Goal: Task Accomplishment & Management: Manage account settings

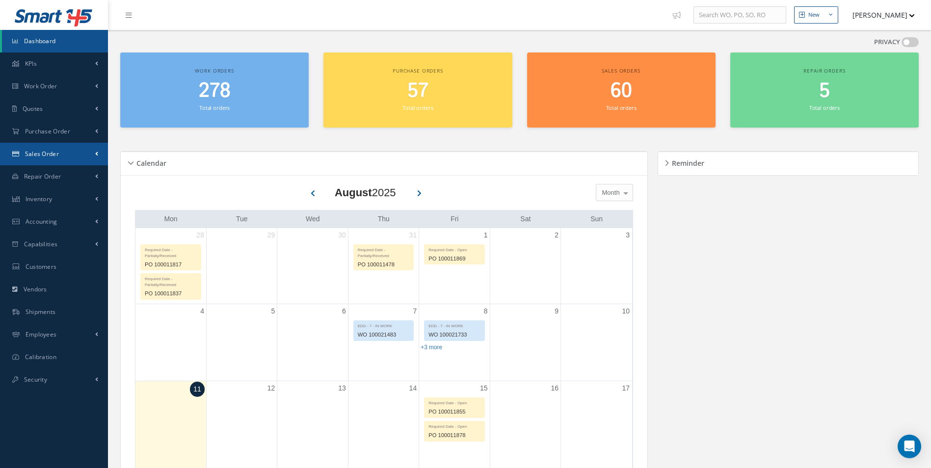
click at [39, 158] on link "Sales Order" at bounding box center [54, 154] width 108 height 23
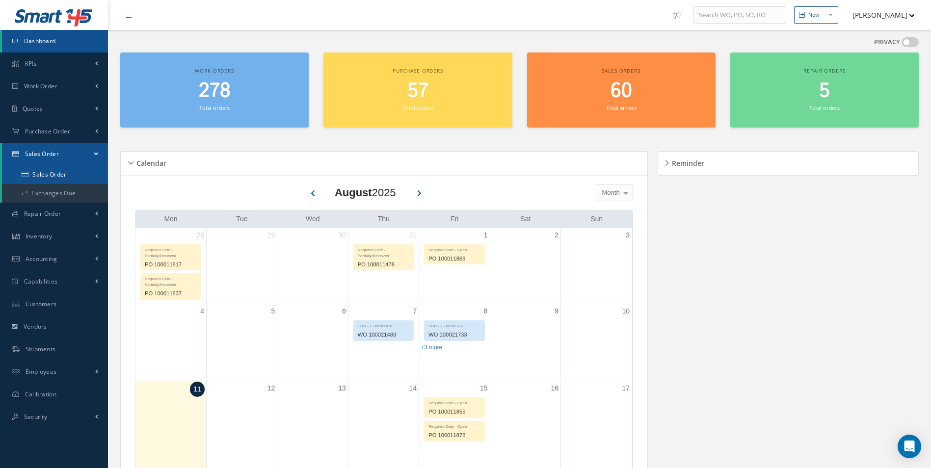
drag, startPoint x: 43, startPoint y: 176, endPoint x: 62, endPoint y: 169, distance: 20.3
click at [44, 175] on link "Sales Order" at bounding box center [55, 174] width 106 height 19
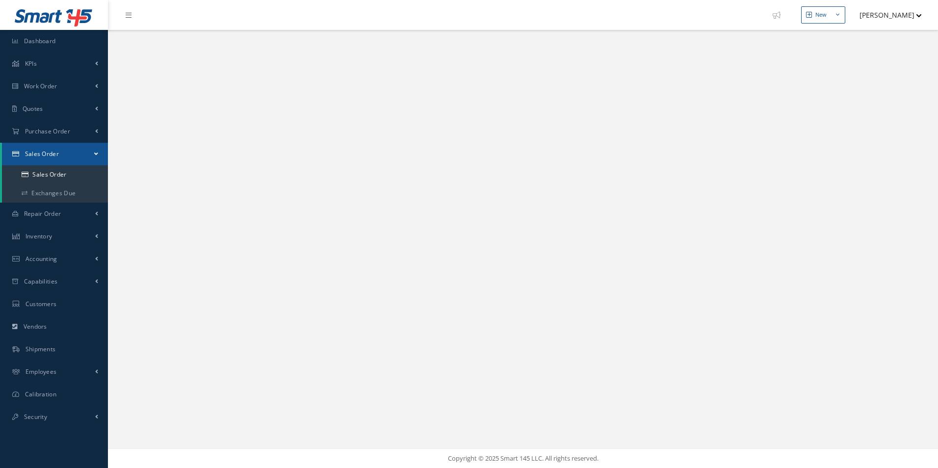
select select "25"
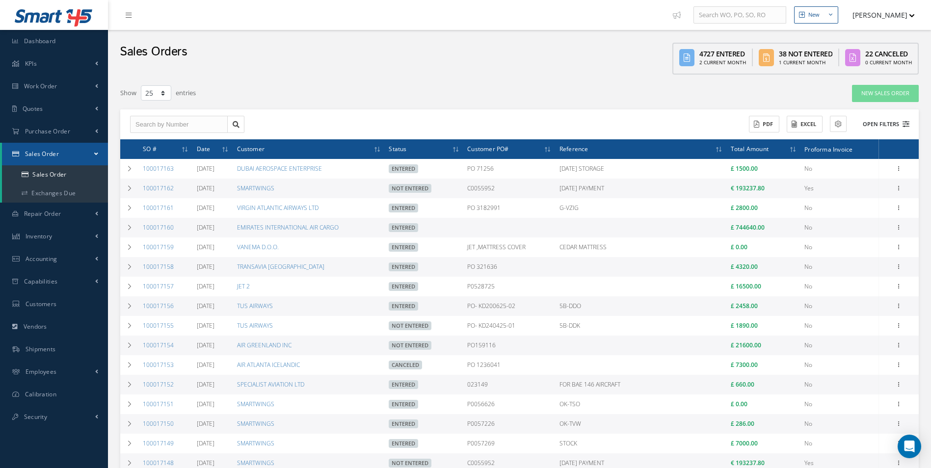
click at [904, 123] on icon at bounding box center [905, 124] width 7 height 7
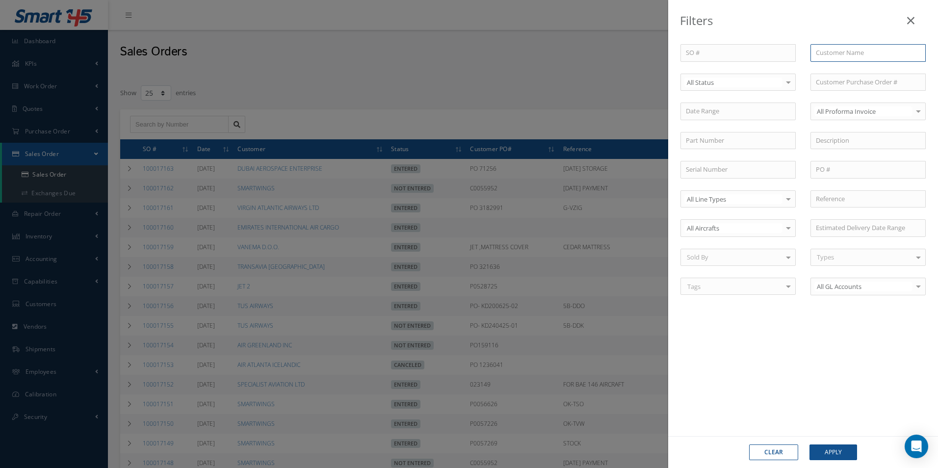
click at [829, 53] on input "text" at bounding box center [867, 53] width 115 height 18
click at [837, 67] on span "ROYAL JET LLC" at bounding box center [837, 70] width 42 height 9
type input "ROYAL JET LLC"
click at [843, 452] on button "Apply" at bounding box center [833, 452] width 48 height 16
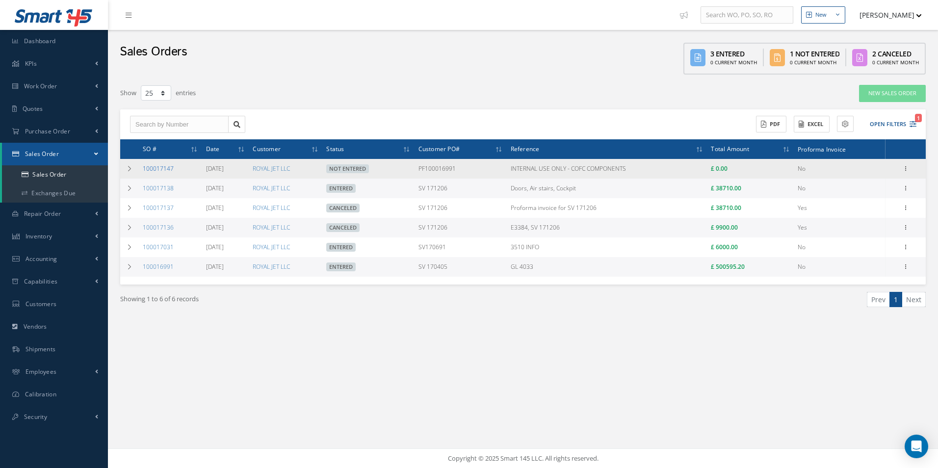
click at [153, 167] on link "100017147" at bounding box center [158, 168] width 31 height 8
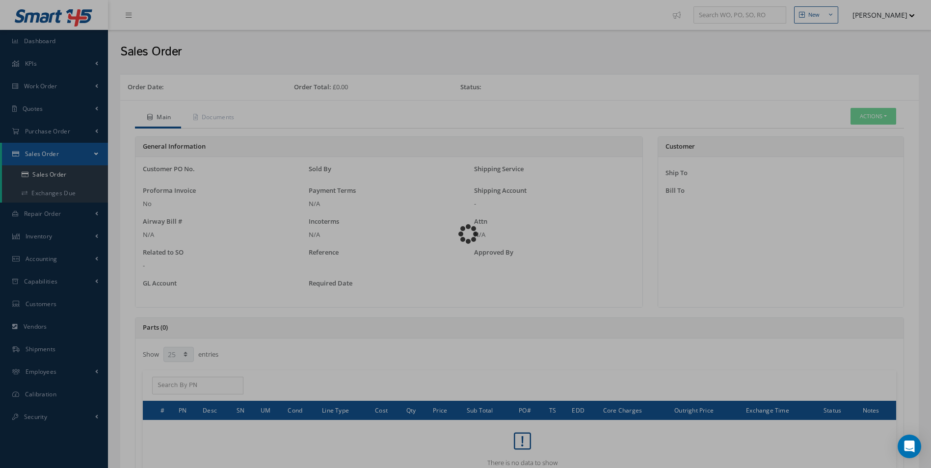
select select "25"
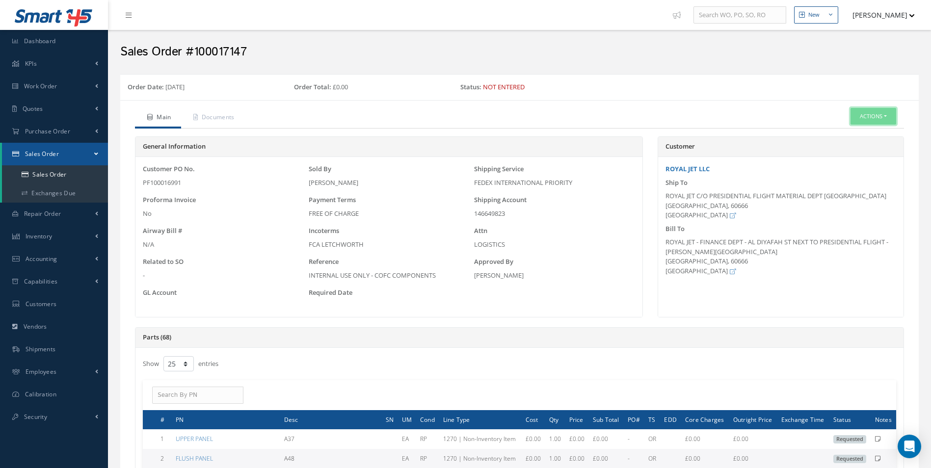
click at [868, 108] on button "Actions" at bounding box center [873, 116] width 46 height 17
click at [844, 148] on link "Edit" at bounding box center [858, 146] width 78 height 13
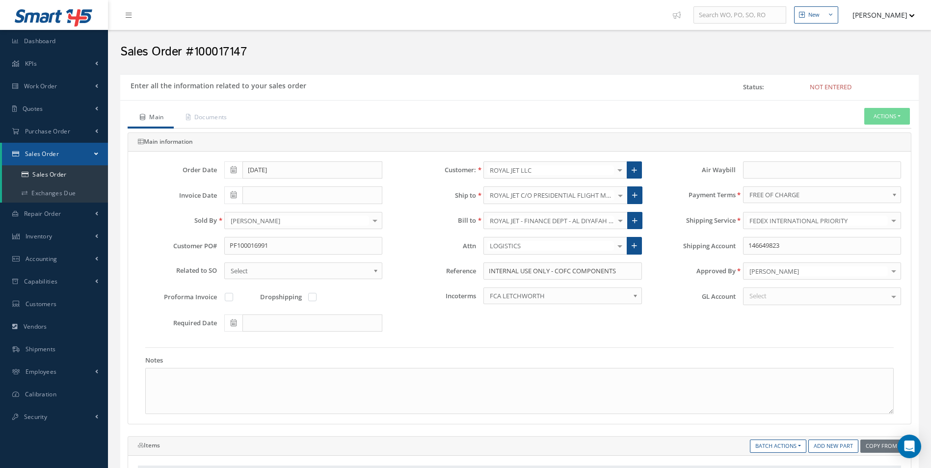
scroll to position [343, 0]
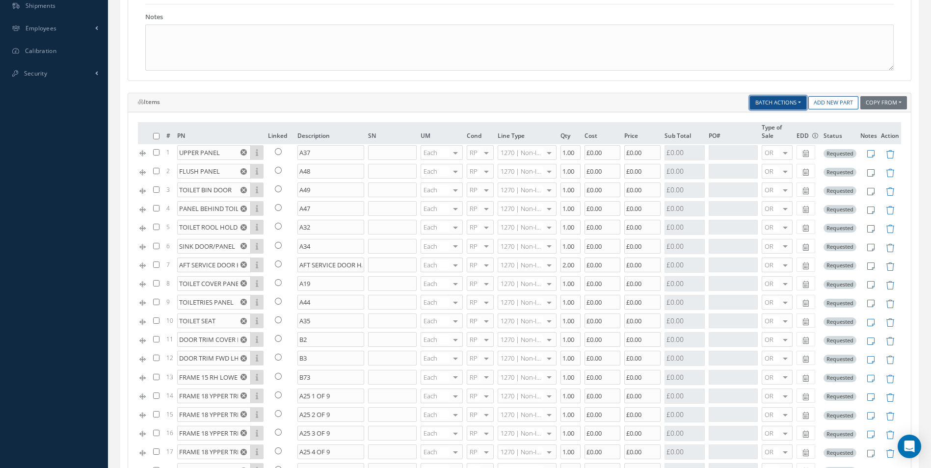
click at [783, 106] on button "Batch Actions" at bounding box center [778, 102] width 56 height 13
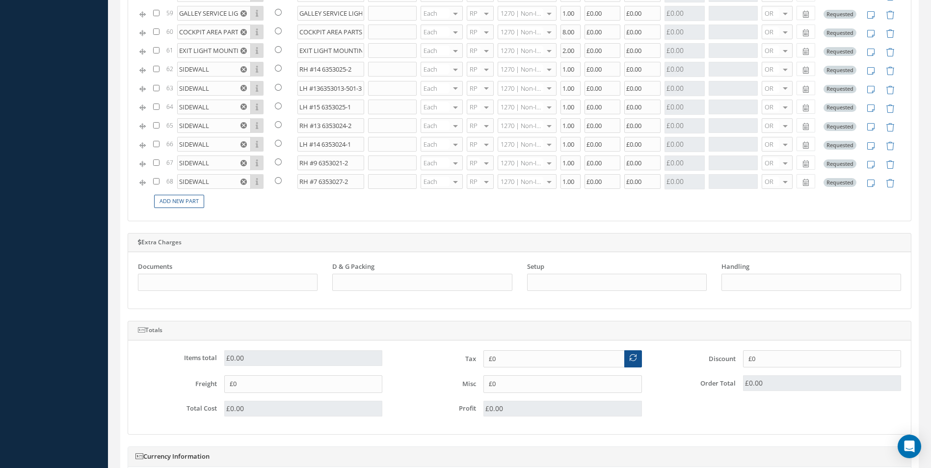
scroll to position [638, 0]
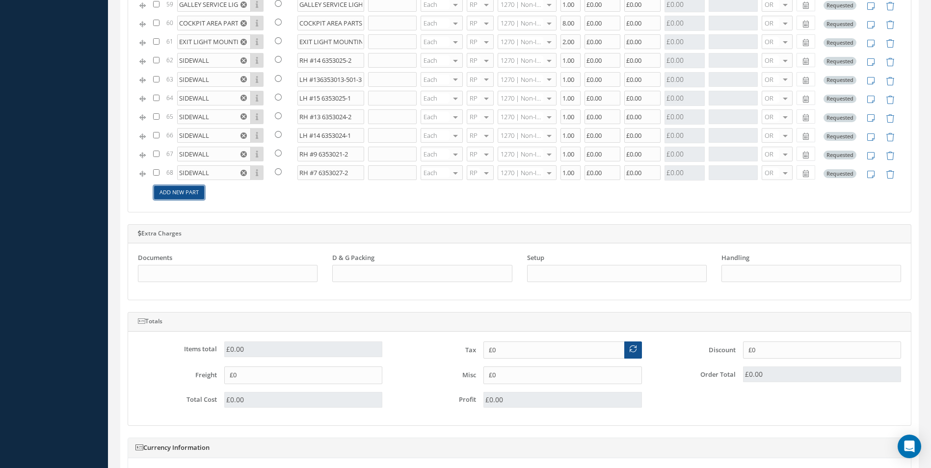
click at [180, 192] on link "Add New Part" at bounding box center [179, 192] width 50 height 13
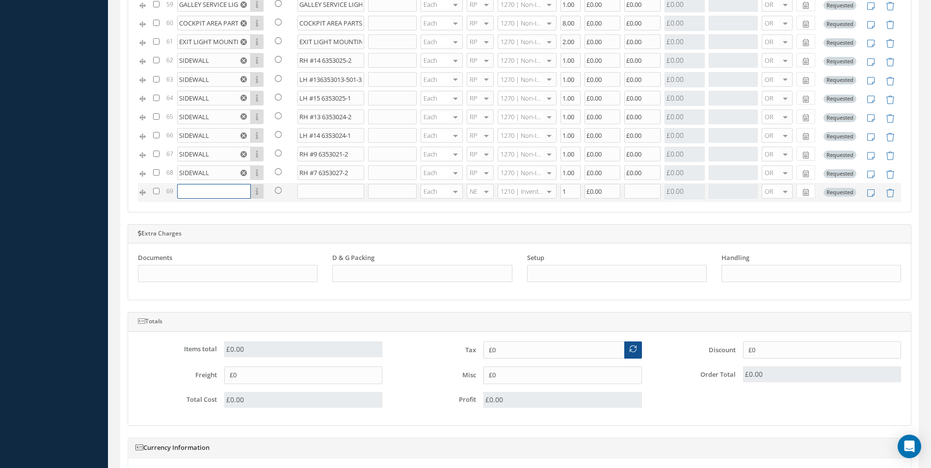
click at [188, 192] on input "text" at bounding box center [214, 191] width 74 height 15
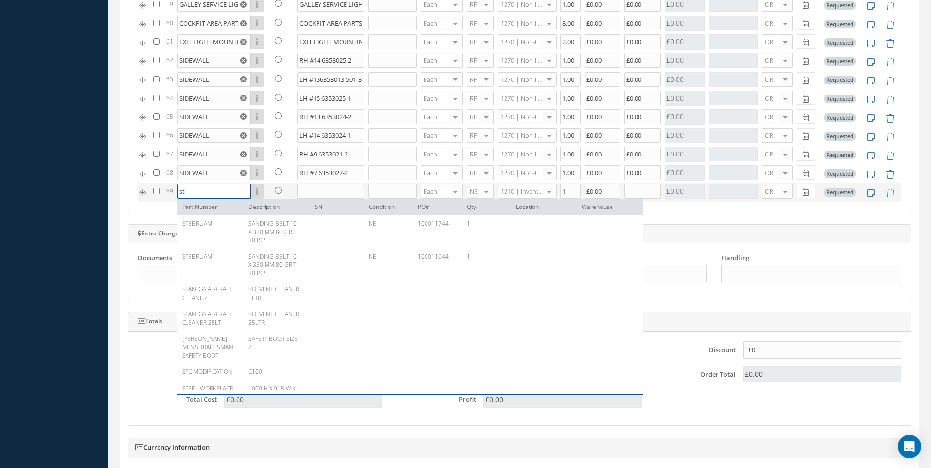
type input "t"
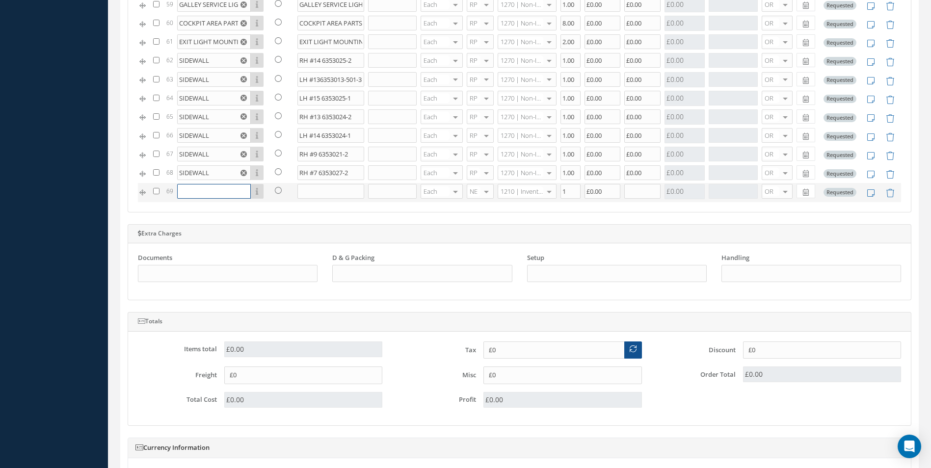
type input "£0"
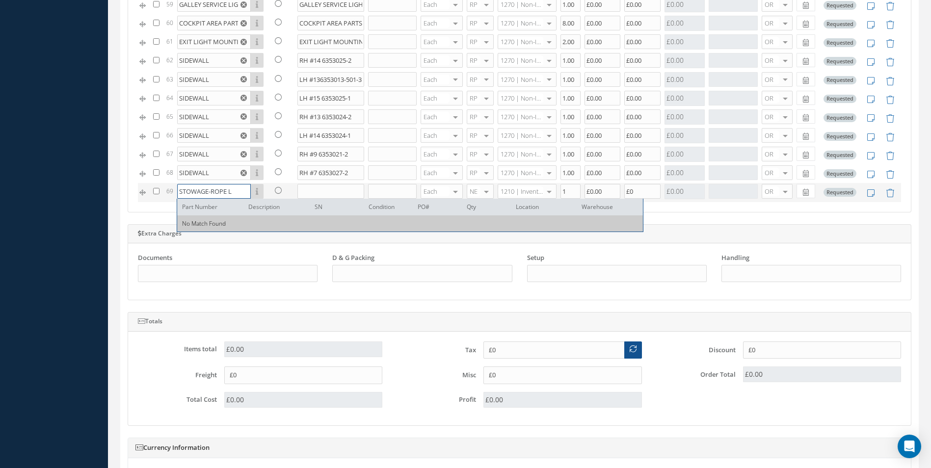
type input "STOWAGE-ROPE LH"
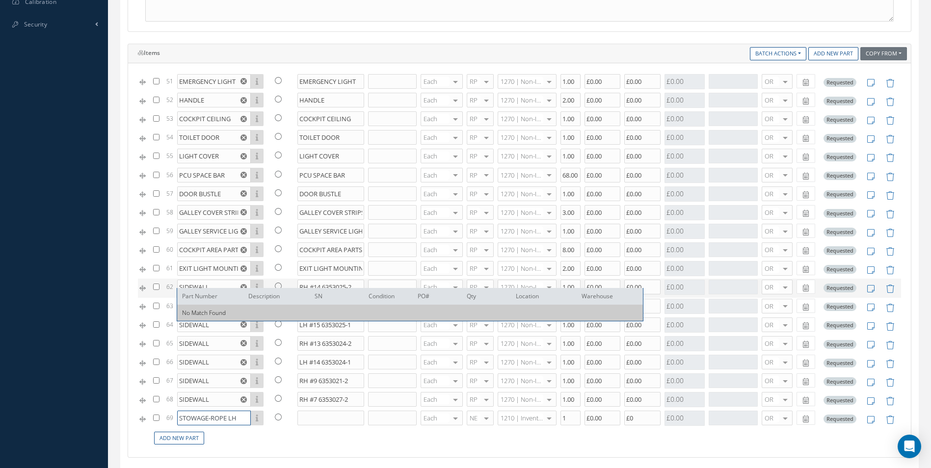
scroll to position [736, 0]
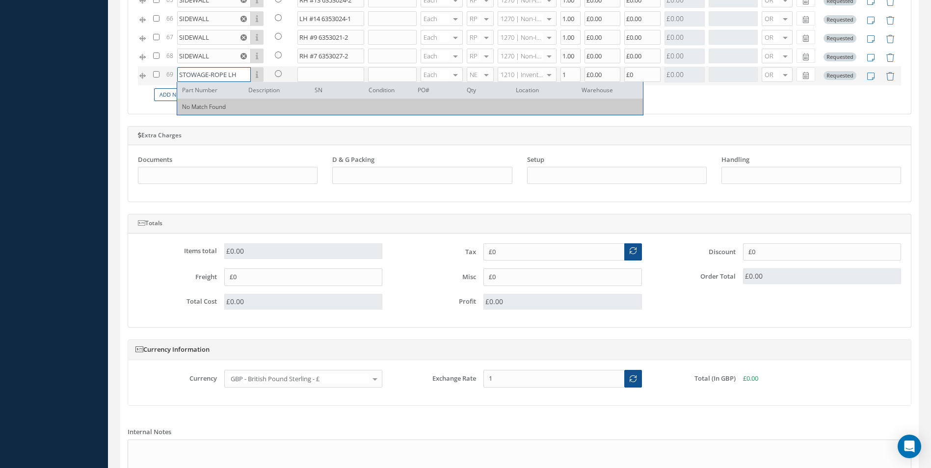
drag, startPoint x: 179, startPoint y: 75, endPoint x: 239, endPoint y: 71, distance: 60.5
click at [239, 71] on input "STOWAGE-ROPE LH" at bounding box center [214, 74] width 74 height 15
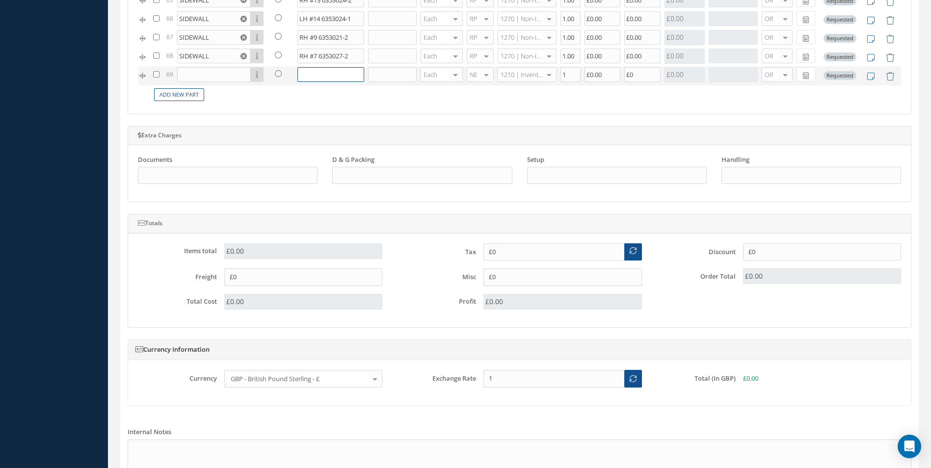
click at [304, 73] on input "text" at bounding box center [330, 74] width 67 height 15
paste input "STOWAGE-ROPE LH"
type input "STOWAGE-ROPE LH"
click at [183, 74] on input "text" at bounding box center [214, 74] width 74 height 15
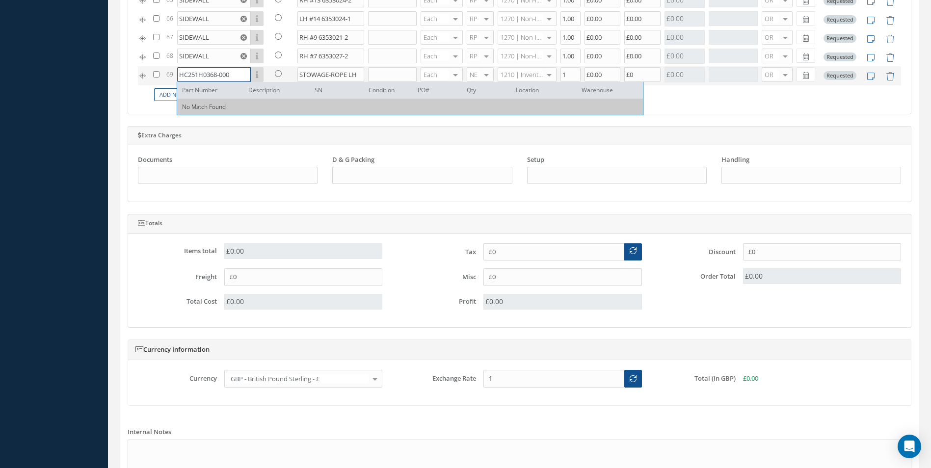
type input "HC251H0368-000"
click at [479, 73] on div at bounding box center [486, 75] width 14 height 14
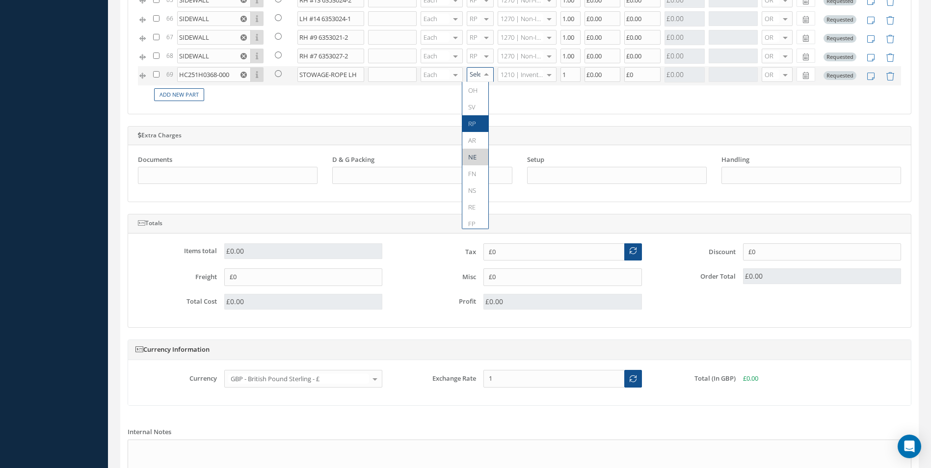
click at [474, 125] on span "RP" at bounding box center [472, 123] width 8 height 9
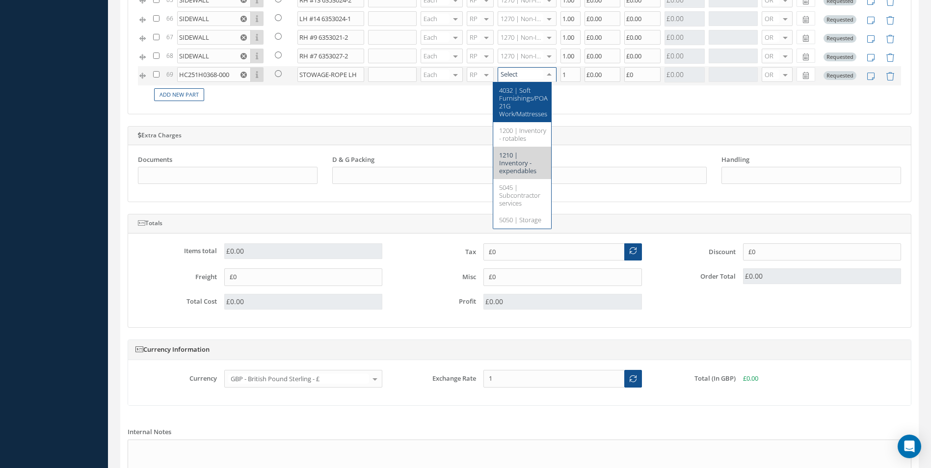
click at [543, 75] on div at bounding box center [549, 75] width 14 height 14
type input "1270"
click at [513, 89] on span "1270 | Non-Inventory Item" at bounding box center [519, 94] width 41 height 17
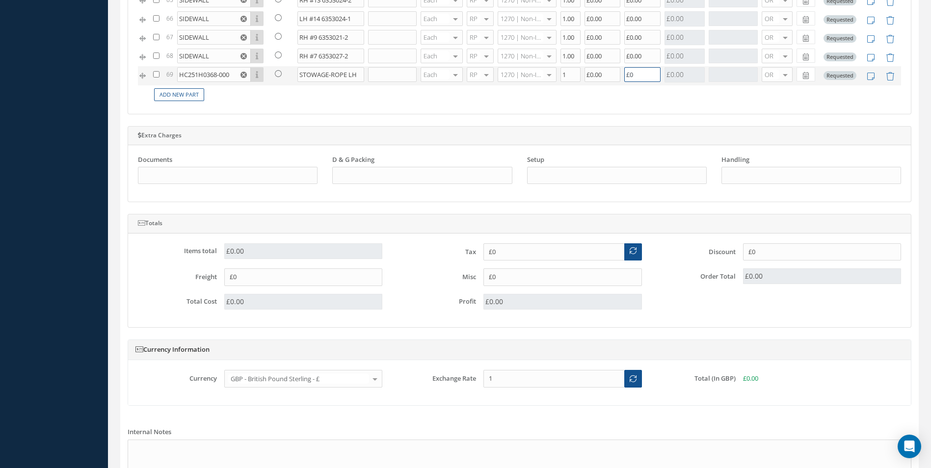
click at [635, 75] on input "£0" at bounding box center [642, 74] width 36 height 15
type input "£0"
click at [677, 93] on td "Add New Part" at bounding box center [526, 94] width 750 height 19
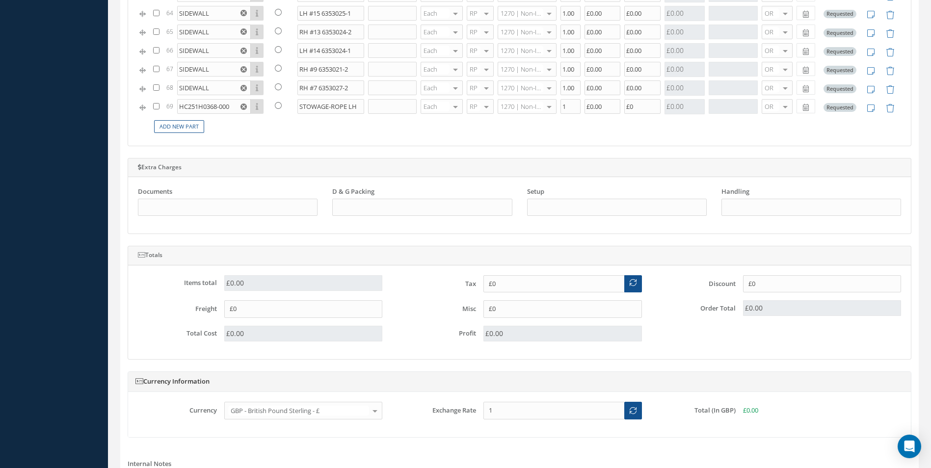
scroll to position [706, 0]
drag, startPoint x: 558, startPoint y: 104, endPoint x: 576, endPoint y: 111, distance: 18.9
click at [576, 111] on td "1" at bounding box center [570, 105] width 24 height 19
click at [637, 123] on td "Add New Part" at bounding box center [526, 124] width 750 height 19
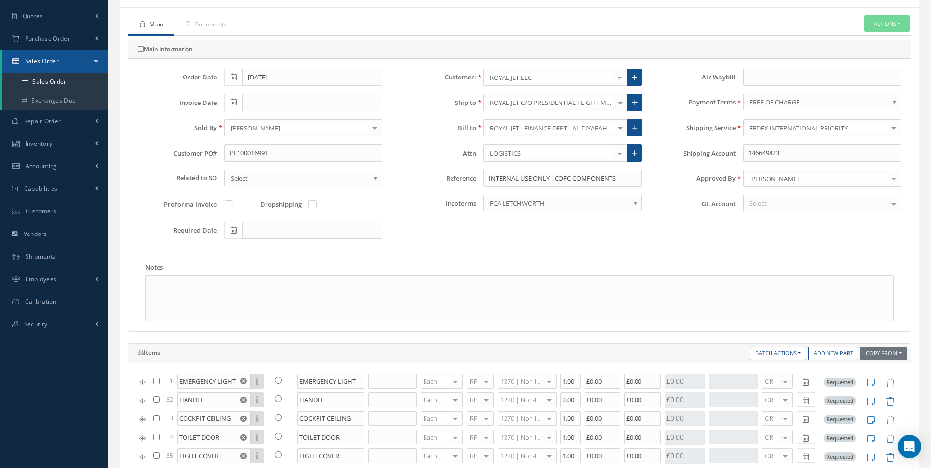
scroll to position [69, 0]
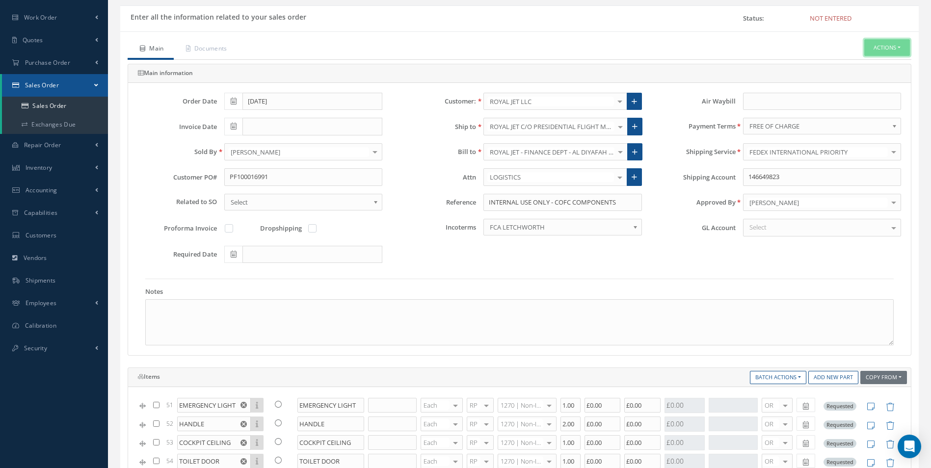
click at [885, 45] on button "Actions" at bounding box center [887, 47] width 46 height 17
click at [777, 181] on link "C of C" at bounding box center [798, 180] width 75 height 15
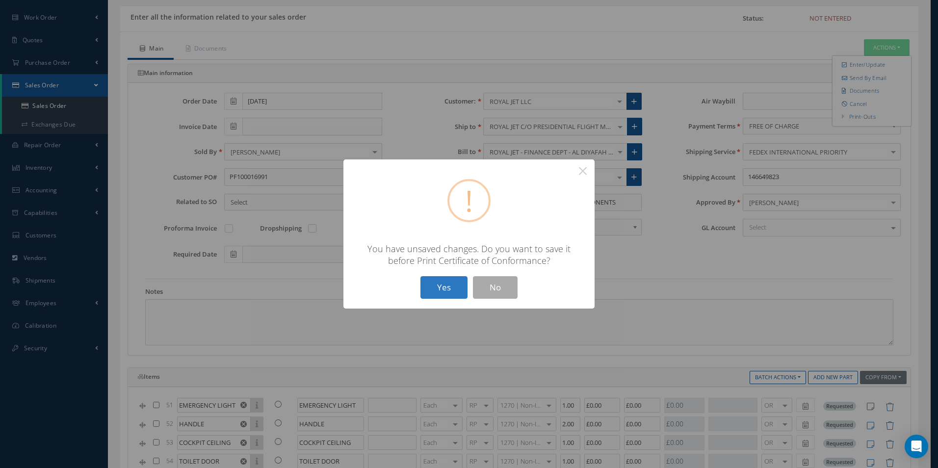
click at [447, 294] on button "Yes" at bounding box center [443, 287] width 47 height 23
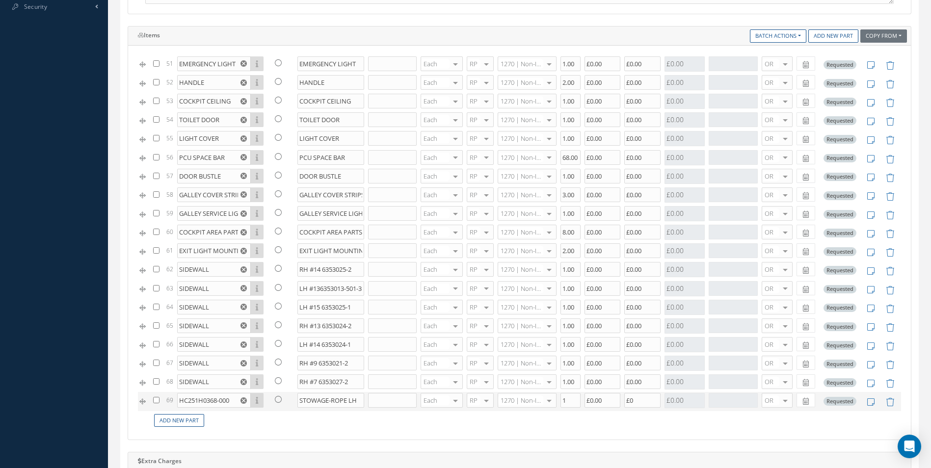
scroll to position [412, 0]
click at [783, 32] on button "Batch Actions" at bounding box center [778, 33] width 56 height 13
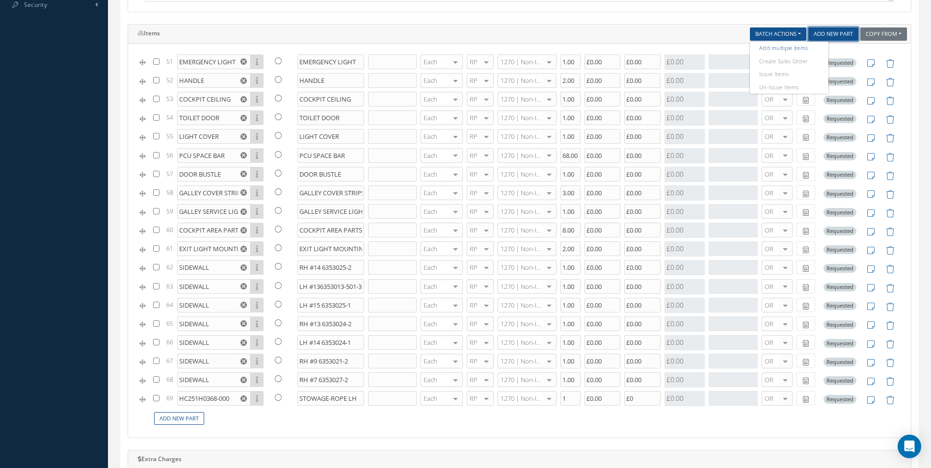
click at [830, 36] on link "Add New Part" at bounding box center [833, 33] width 50 height 13
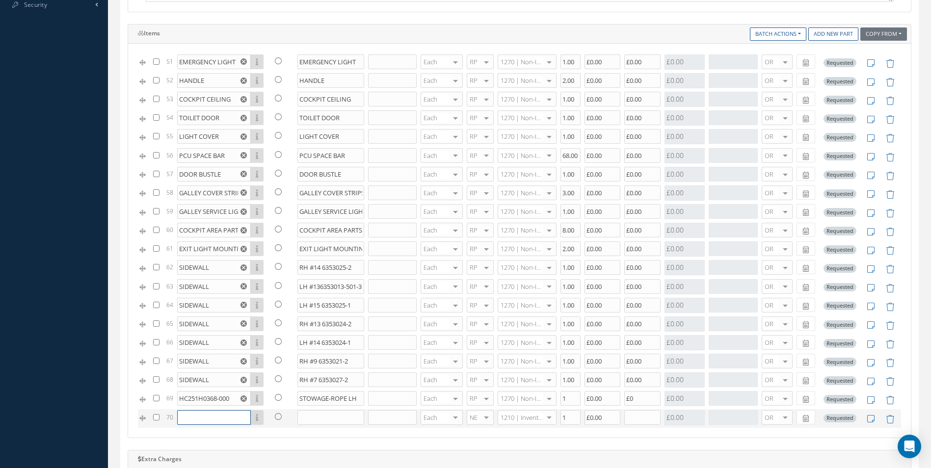
click at [189, 420] on input "text" at bounding box center [214, 417] width 74 height 15
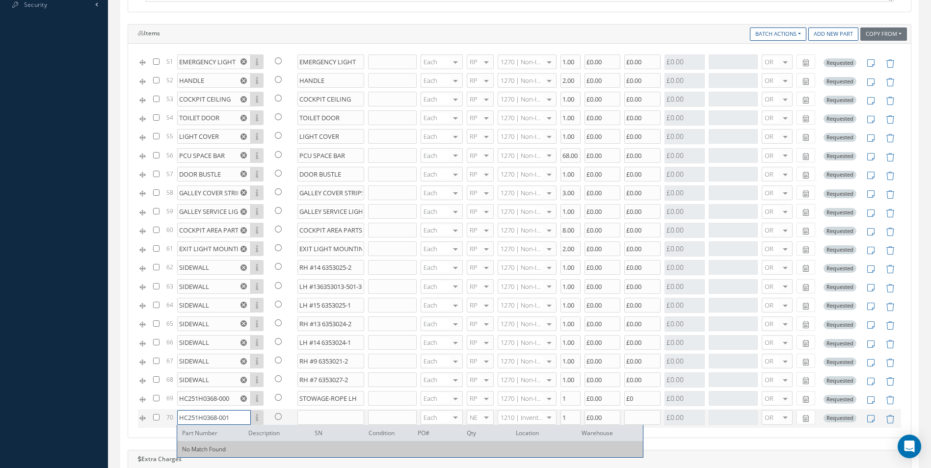
type input "HC251H0368-001"
click at [316, 420] on input "text" at bounding box center [330, 417] width 67 height 15
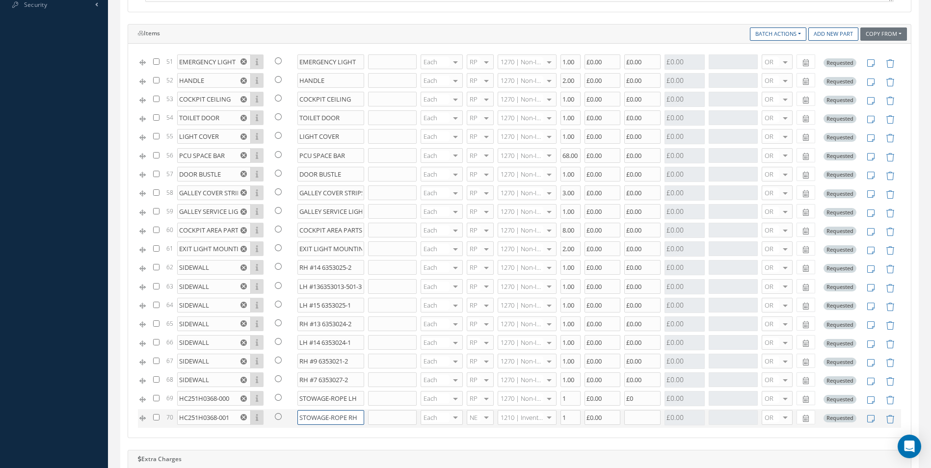
type input "STOWAGE-ROPE RH"
click at [484, 420] on div at bounding box center [486, 418] width 14 height 14
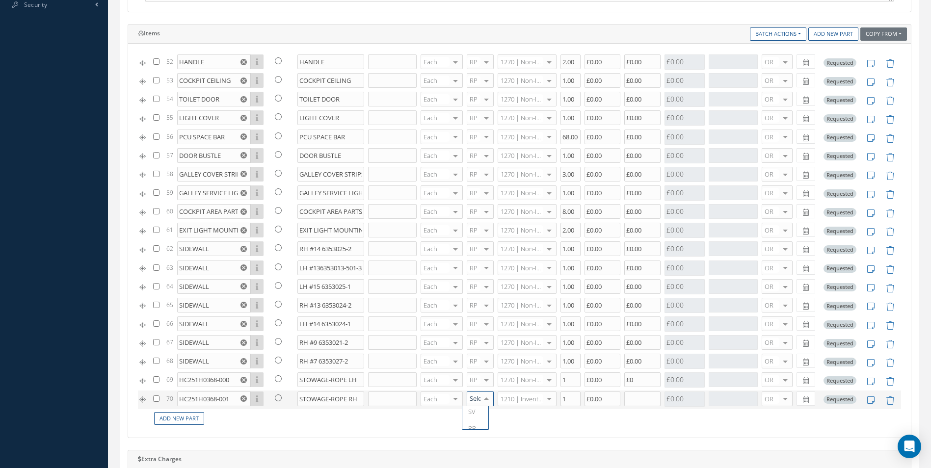
scroll to position [39, 0]
click at [470, 407] on span "RP" at bounding box center [472, 408] width 8 height 9
type input "1270"
click at [515, 412] on span "1270 | Non-Inventory Item" at bounding box center [519, 418] width 41 height 17
click at [564, 401] on input "1" at bounding box center [570, 398] width 20 height 15
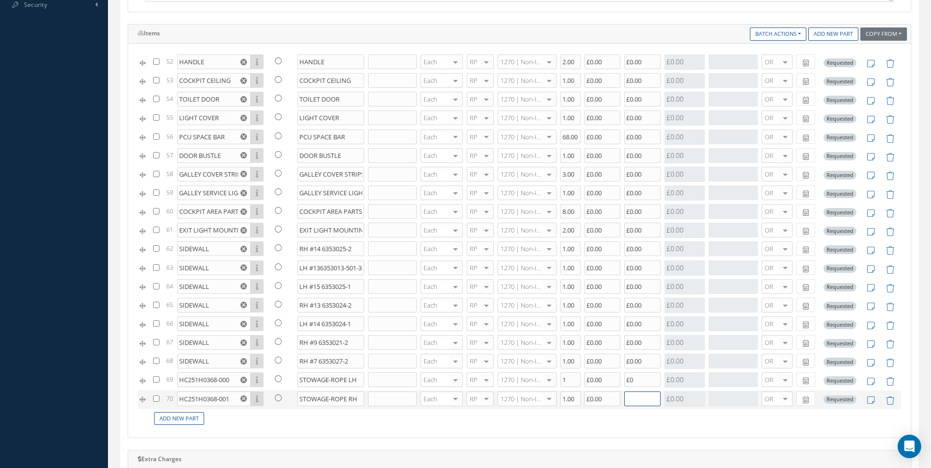
click at [634, 405] on input "text" at bounding box center [642, 398] width 36 height 15
type input "1"
type input "£0.00"
click at [640, 387] on input "£0" at bounding box center [642, 379] width 36 height 15
type input "£0.00"
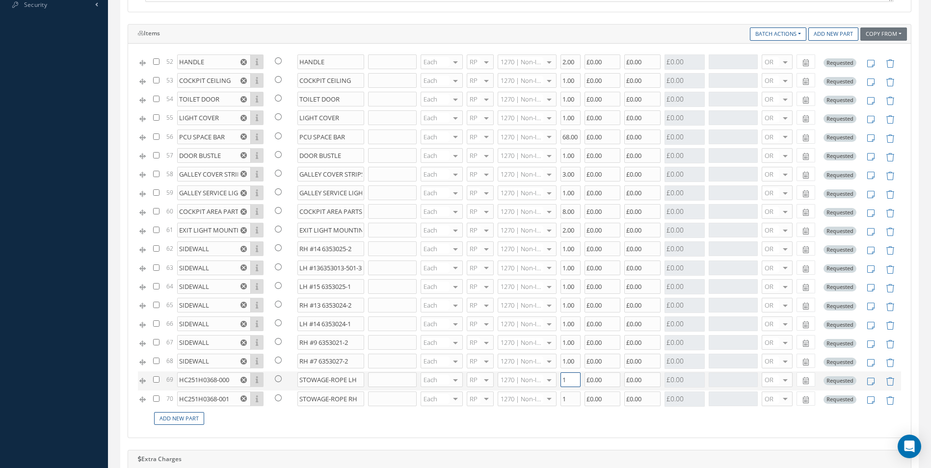
click at [561, 378] on input "1" at bounding box center [570, 379] width 20 height 15
click at [567, 401] on input "1" at bounding box center [570, 398] width 20 height 15
type input "1"
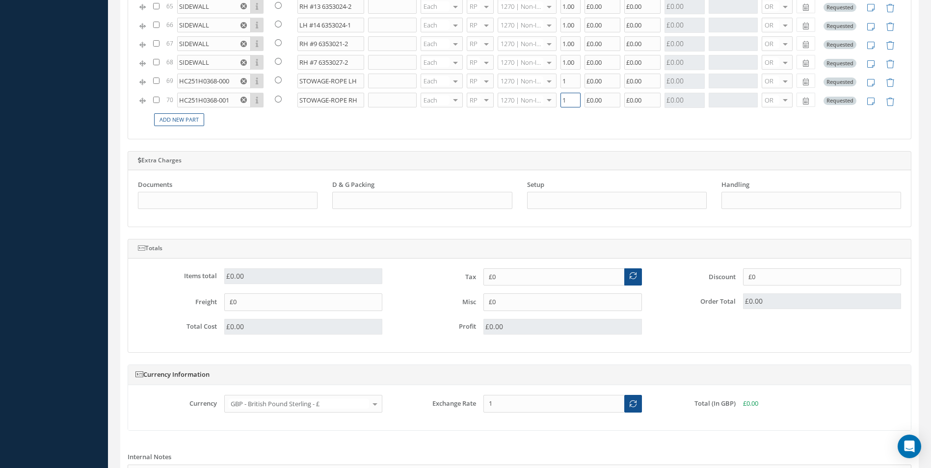
scroll to position [854, 0]
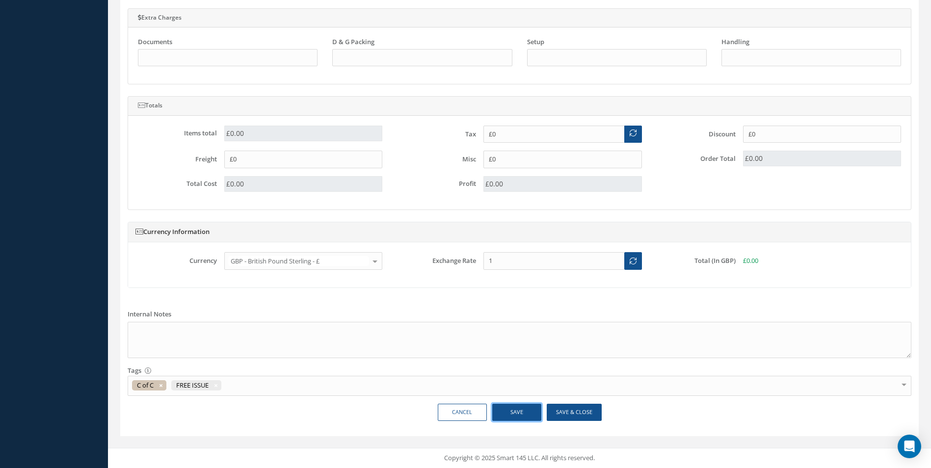
click at [515, 412] on button "Save" at bounding box center [516, 412] width 49 height 17
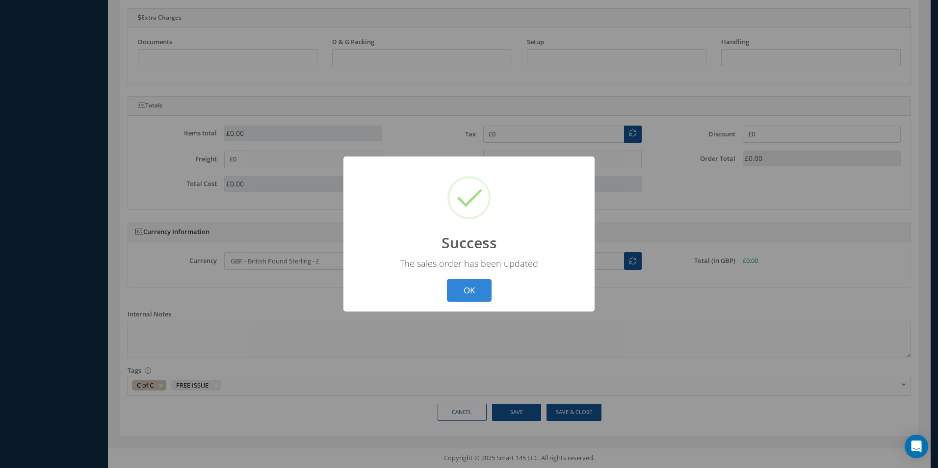
drag, startPoint x: 483, startPoint y: 292, endPoint x: 804, endPoint y: 238, distance: 324.8
click at [483, 292] on button "OK" at bounding box center [469, 290] width 45 height 23
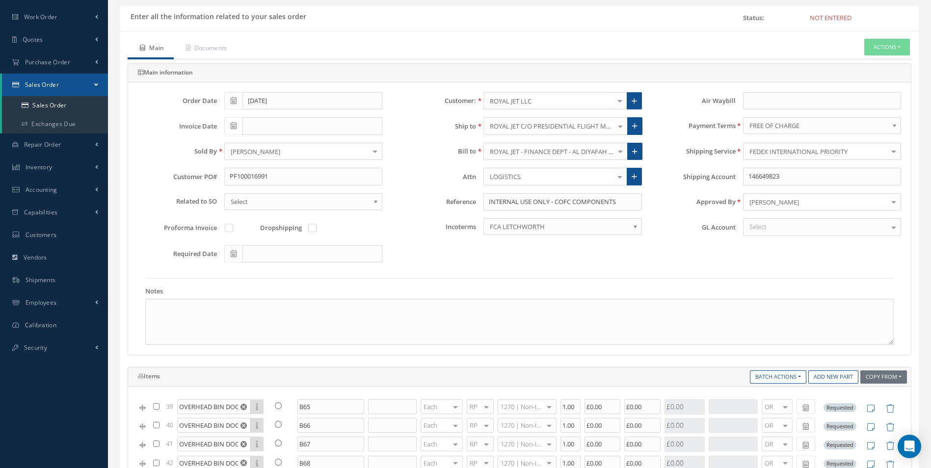
scroll to position [69, 0]
click at [891, 53] on button "Actions" at bounding box center [887, 47] width 46 height 17
click at [788, 177] on link "C of C" at bounding box center [798, 180] width 75 height 15
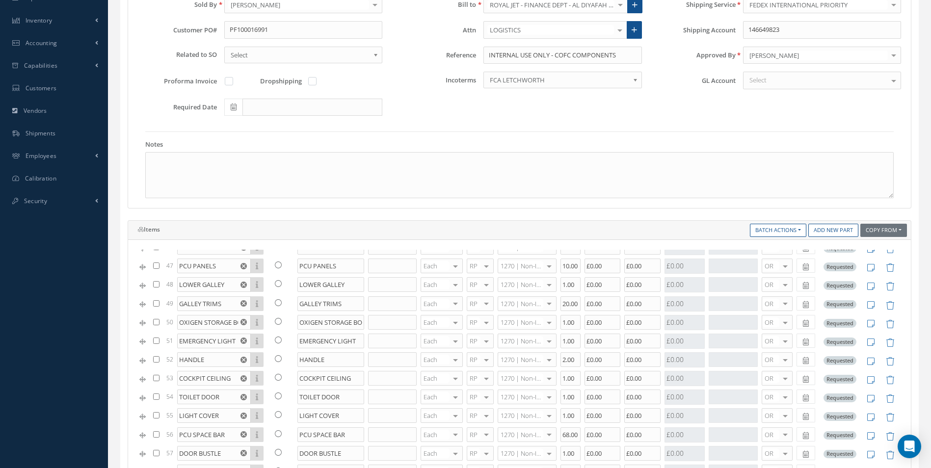
scroll to position [878, 0]
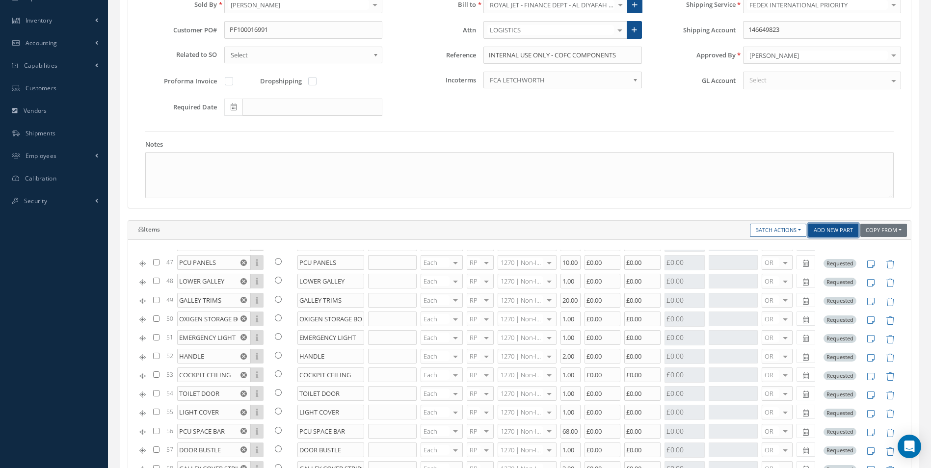
click at [834, 225] on link "Add New Part" at bounding box center [833, 230] width 50 height 13
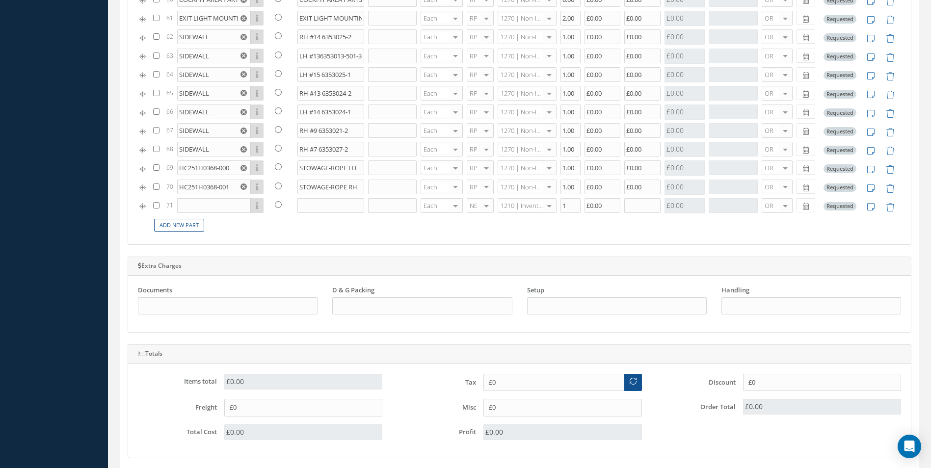
scroll to position [608, 0]
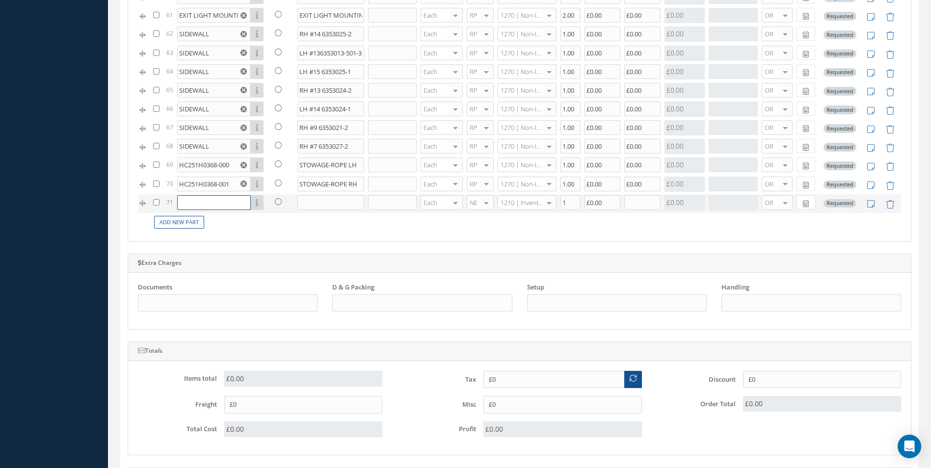
click at [196, 205] on input "text" at bounding box center [214, 202] width 74 height 15
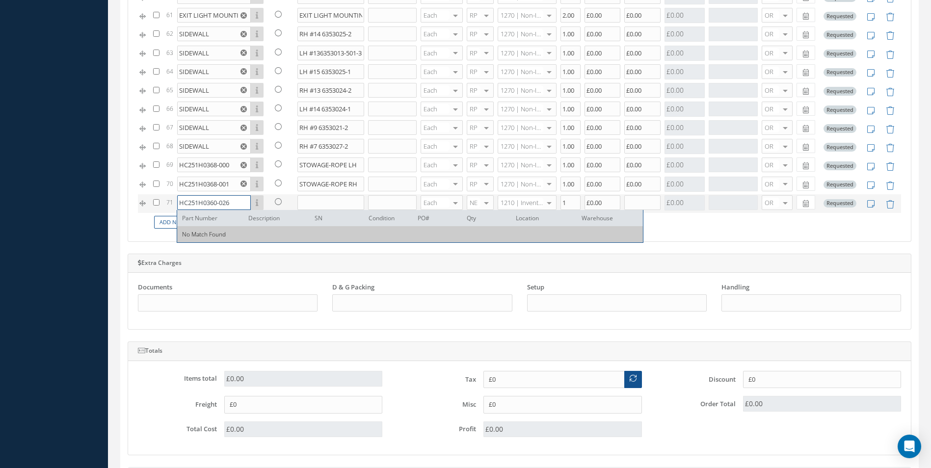
type input "HC251H0360-026"
click at [312, 205] on input "text" at bounding box center [330, 202] width 67 height 15
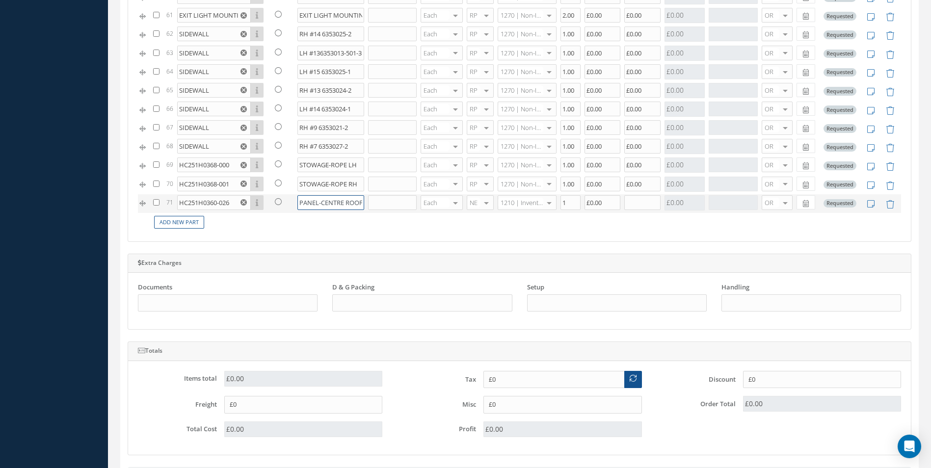
scroll to position [0, 2]
type input "PANEL-CENTRE ROOF"
click at [481, 203] on div at bounding box center [486, 203] width 14 height 14
click at [475, 253] on span "RP" at bounding box center [472, 251] width 8 height 9
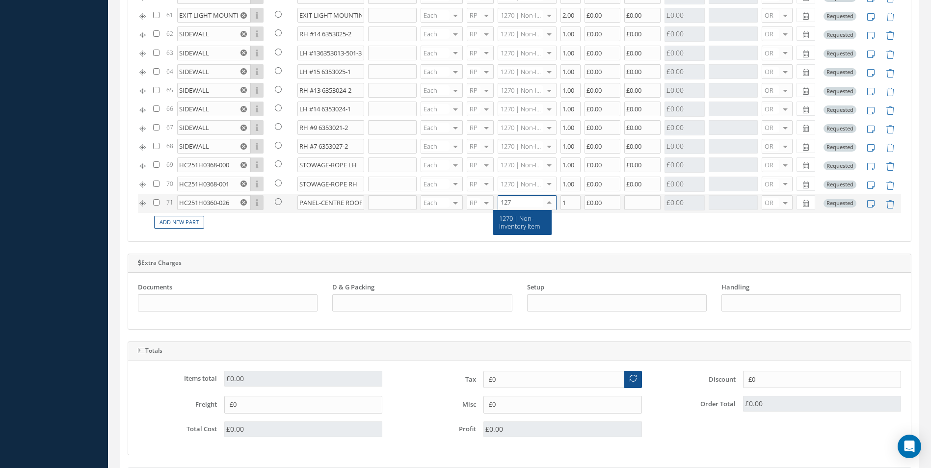
type input "1270"
click at [515, 225] on span "1270 | Non-Inventory Item" at bounding box center [519, 222] width 41 height 17
click at [568, 202] on input "1" at bounding box center [570, 202] width 20 height 15
click at [637, 205] on input "text" at bounding box center [642, 202] width 36 height 15
type input "1"
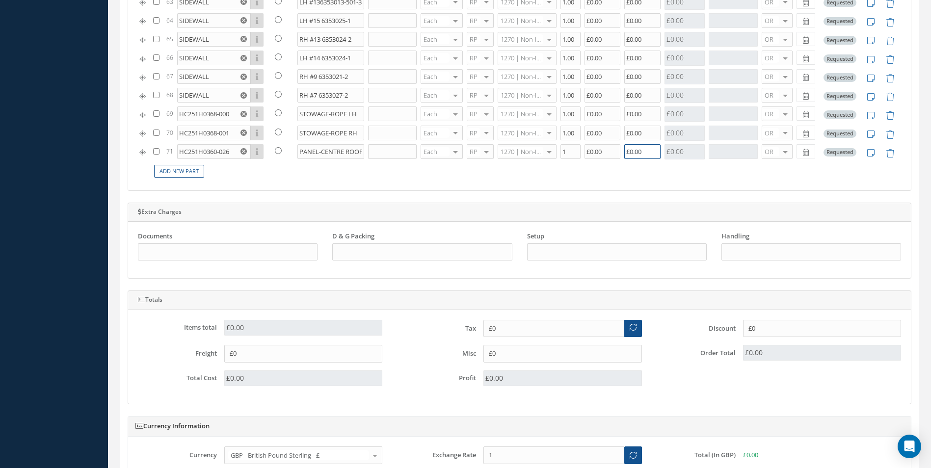
scroll to position [854, 0]
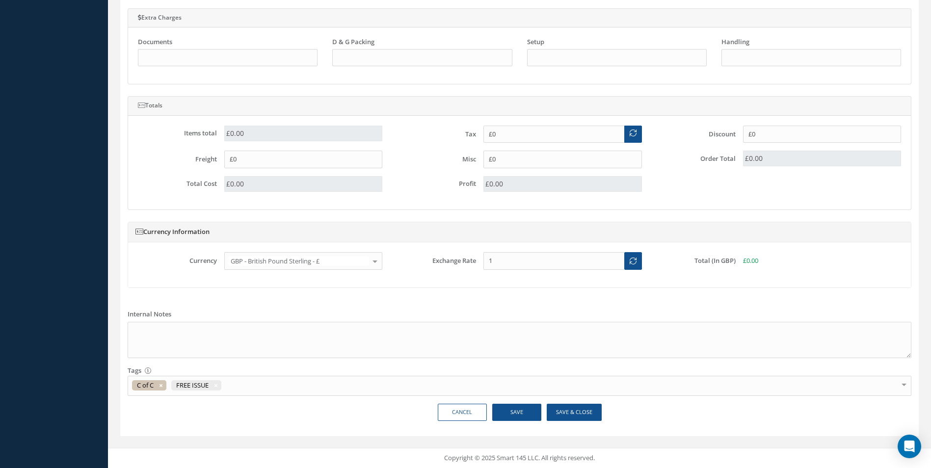
type input "£0.00"
click at [510, 416] on button "Save" at bounding box center [516, 412] width 49 height 17
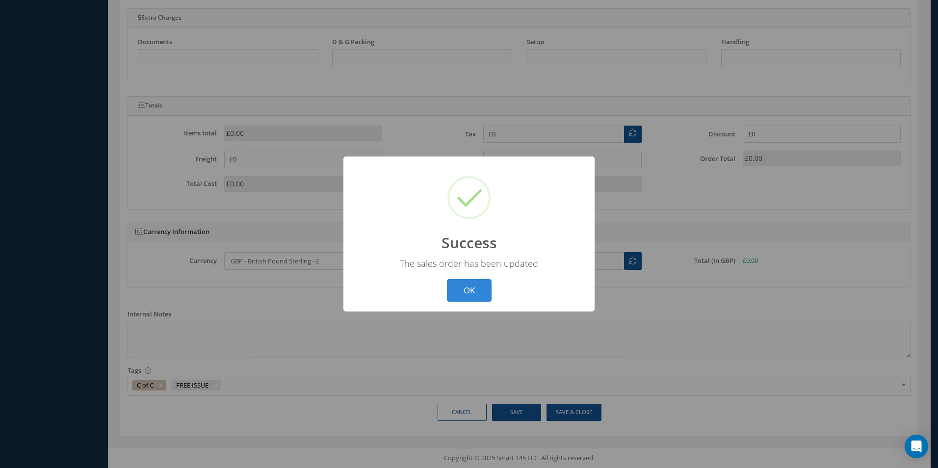
drag, startPoint x: 460, startPoint y: 286, endPoint x: 740, endPoint y: 254, distance: 281.9
click at [474, 285] on button "OK" at bounding box center [469, 290] width 45 height 23
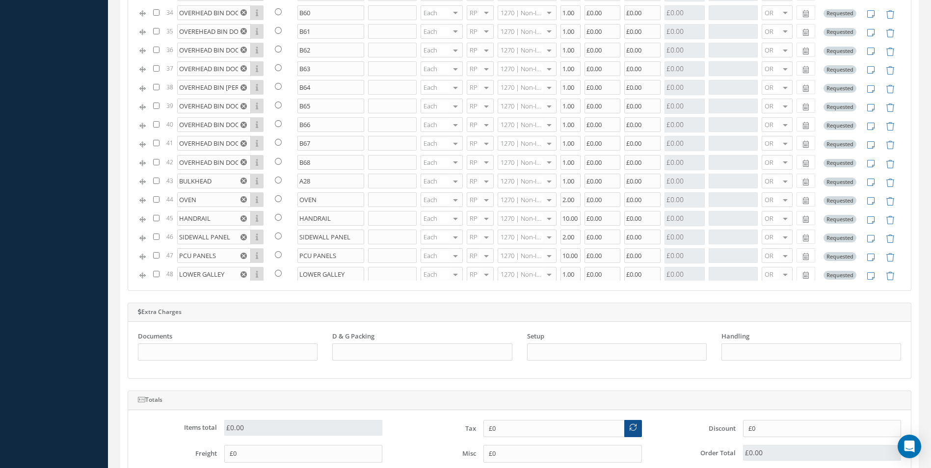
scroll to position [455, 0]
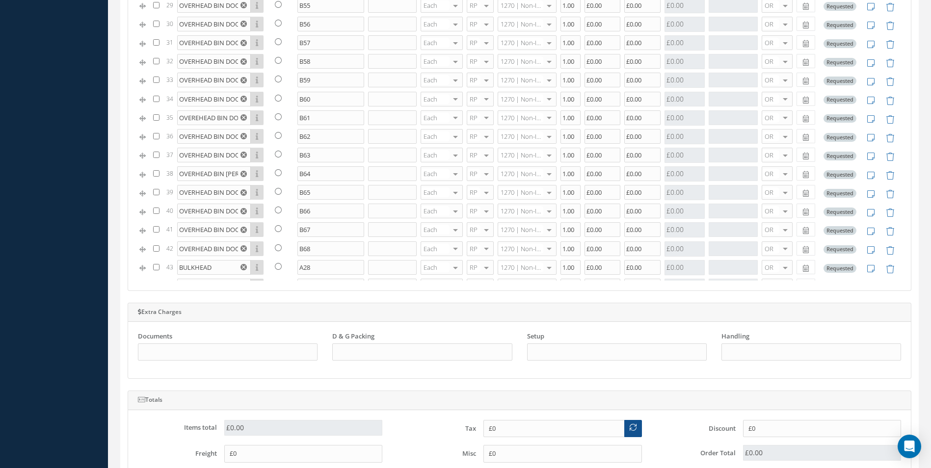
drag, startPoint x: 929, startPoint y: 39, endPoint x: 930, endPoint y: 24, distance: 15.3
click at [930, 24] on div "New New Work Order New Purchase Order New Customer Quote New Sales Order New Re…" at bounding box center [519, 102] width 823 height 1322
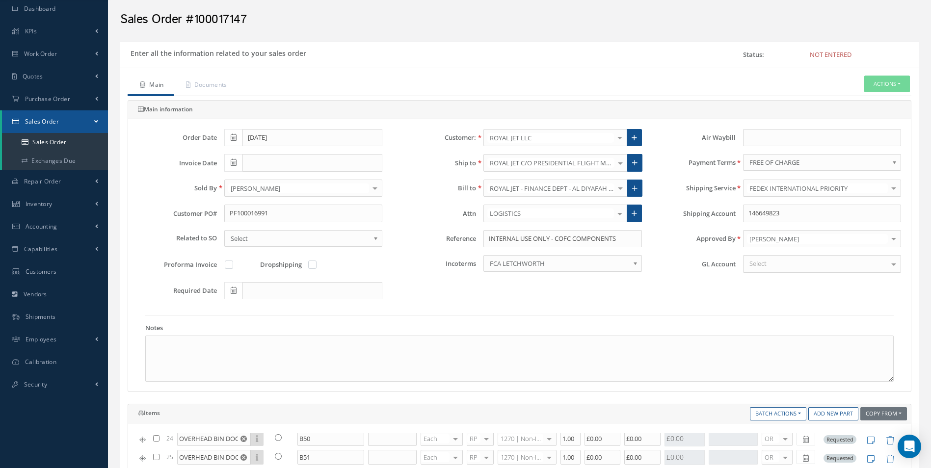
scroll to position [0, 0]
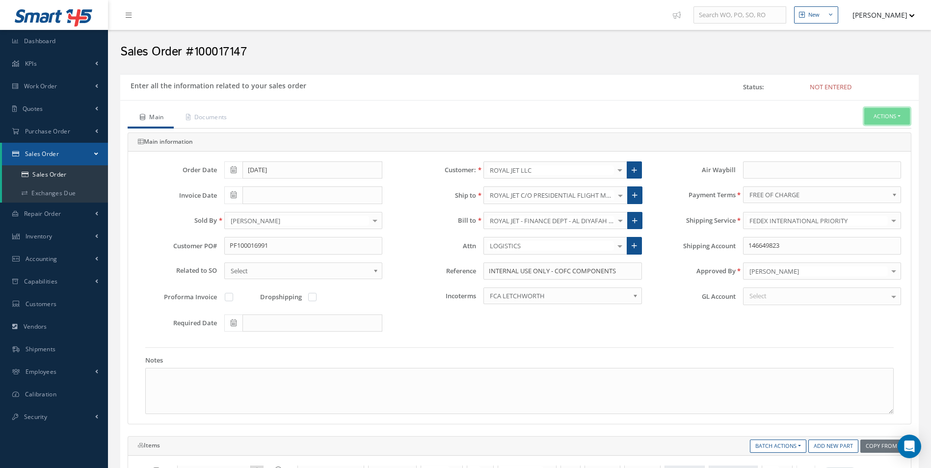
click at [885, 110] on button "Actions" at bounding box center [887, 116] width 46 height 17
click at [780, 252] on link "C of C" at bounding box center [798, 249] width 75 height 15
click at [793, 247] on link "C of C" at bounding box center [798, 249] width 75 height 15
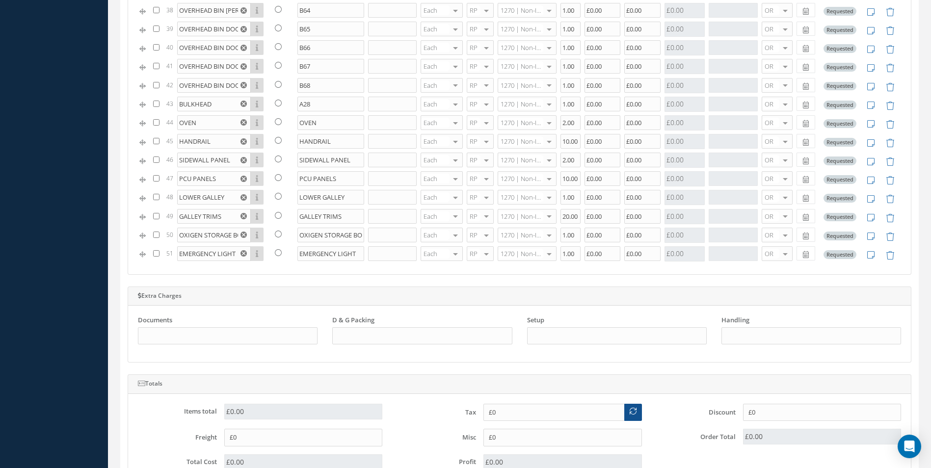
scroll to position [442, 0]
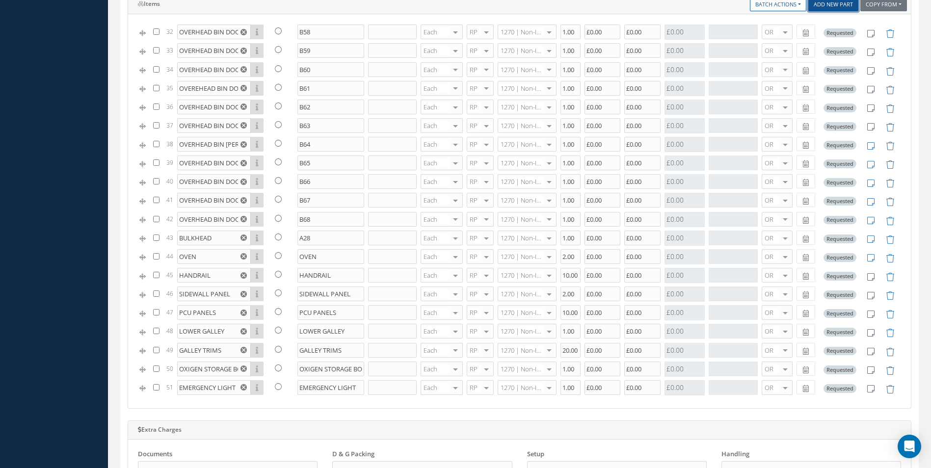
click at [836, 4] on link "Add New Part" at bounding box center [833, 4] width 50 height 13
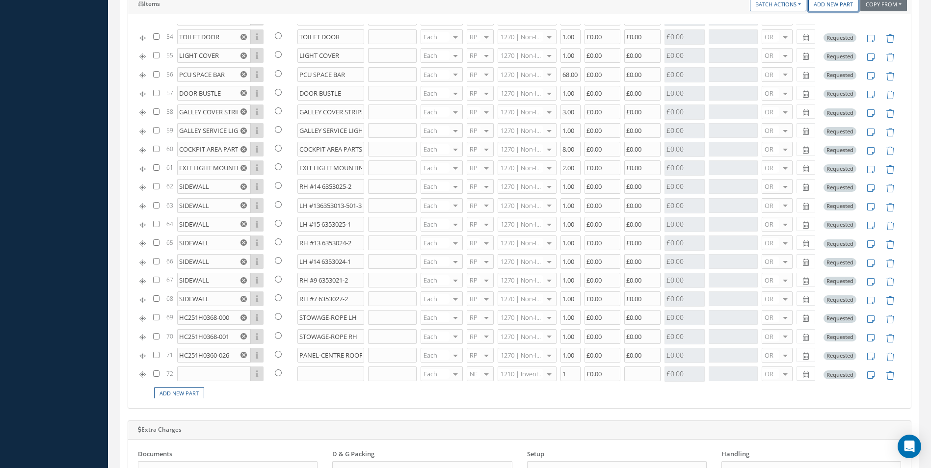
scroll to position [1014, 0]
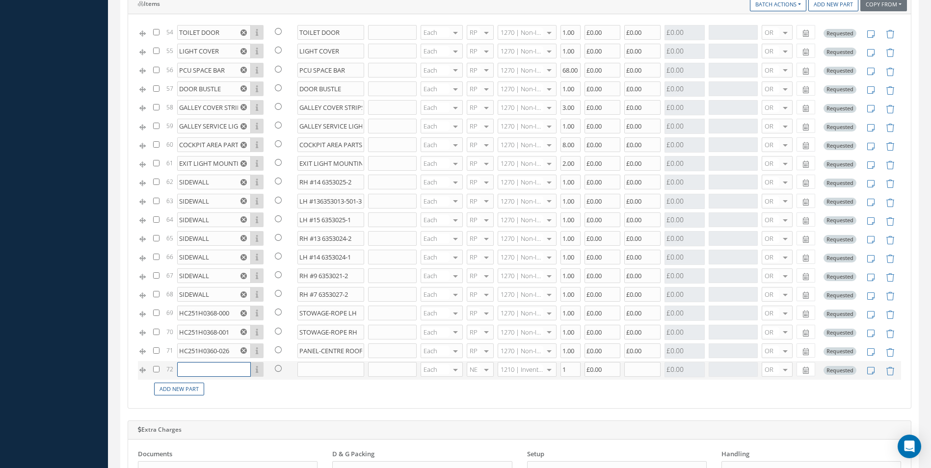
click at [223, 372] on input "text" at bounding box center [214, 369] width 74 height 15
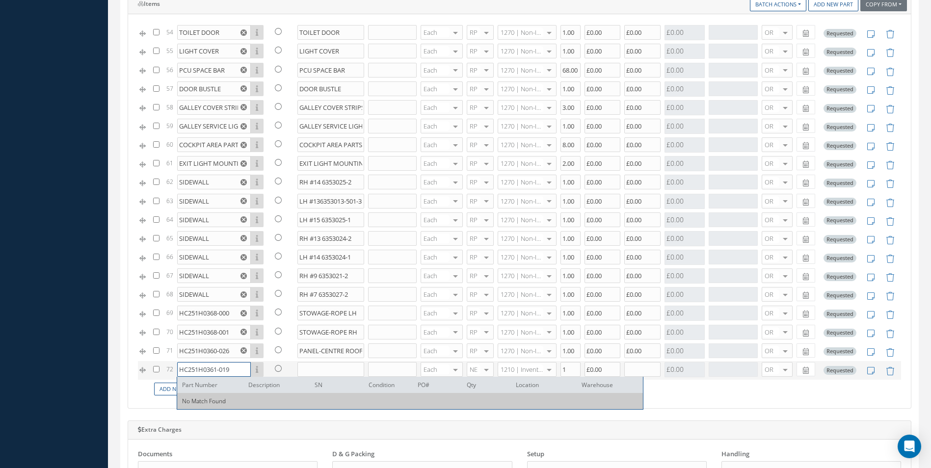
type input "HC251H0361-019"
click at [310, 365] on input "text" at bounding box center [330, 369] width 67 height 15
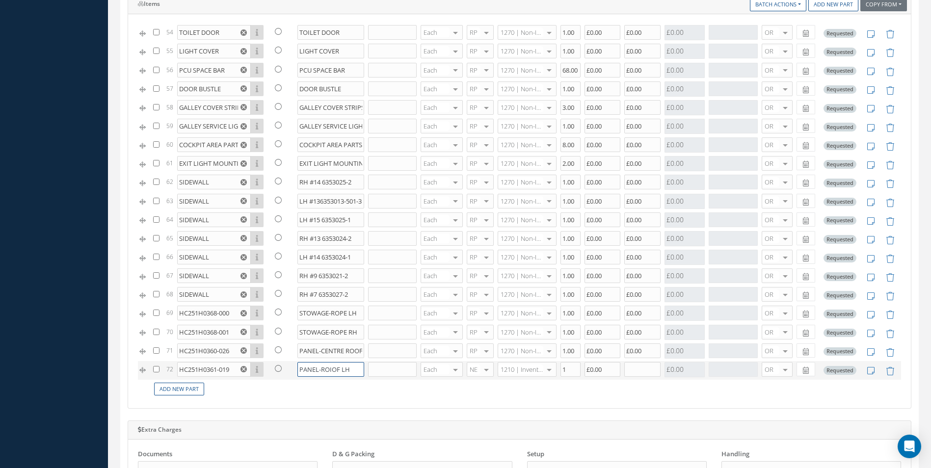
click at [329, 369] on input "PANEL-ROIOF LH" at bounding box center [330, 369] width 67 height 15
click at [327, 371] on input "PANEL-ROIOF LH" at bounding box center [330, 369] width 67 height 15
type input "PANEL-ROOF LH"
click at [480, 370] on div at bounding box center [486, 370] width 14 height 14
click at [477, 417] on span "RP" at bounding box center [475, 418] width 26 height 17
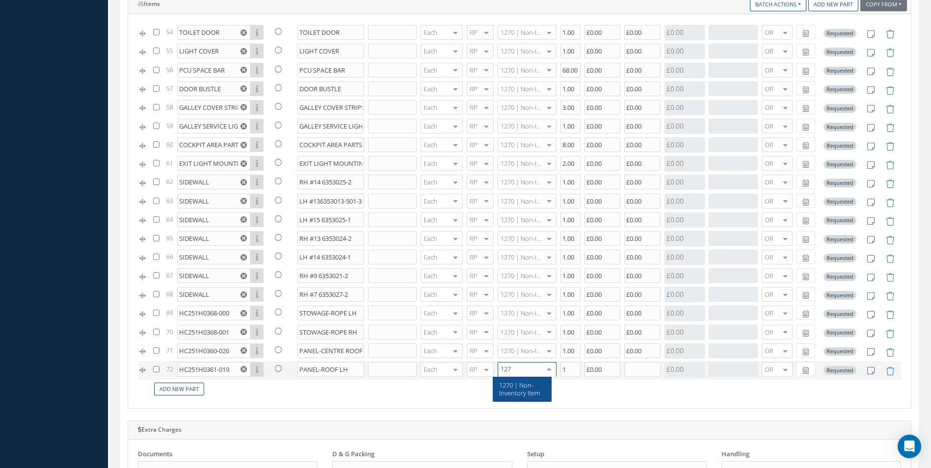
type input "1270"
click at [515, 391] on span "1270 | Non-Inventory Item" at bounding box center [519, 389] width 41 height 17
click at [561, 371] on input "1" at bounding box center [570, 369] width 20 height 15
click at [632, 366] on input "text" at bounding box center [642, 369] width 36 height 15
type input "1"
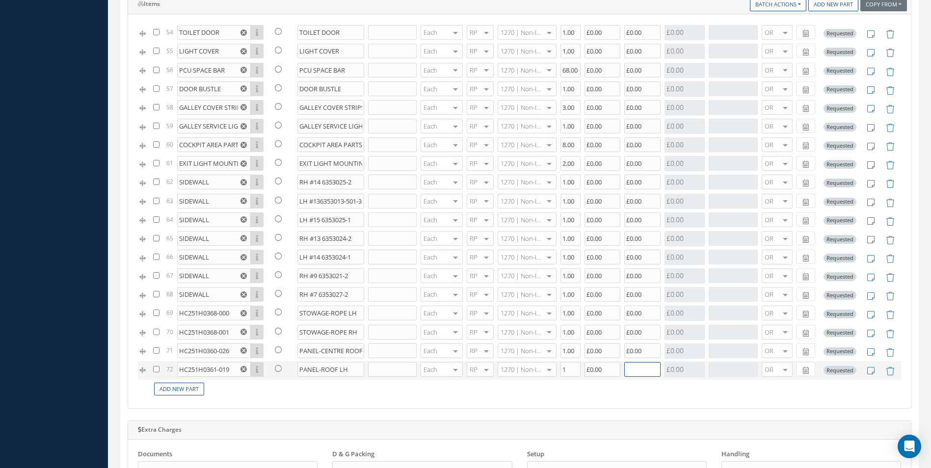
type input "£1"
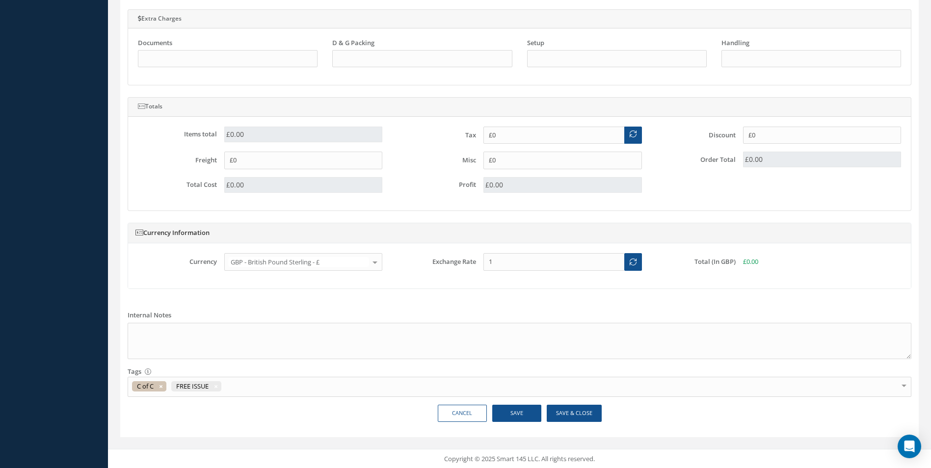
scroll to position [854, 0]
type input "£0.00"
click at [523, 407] on button "Save" at bounding box center [516, 412] width 49 height 17
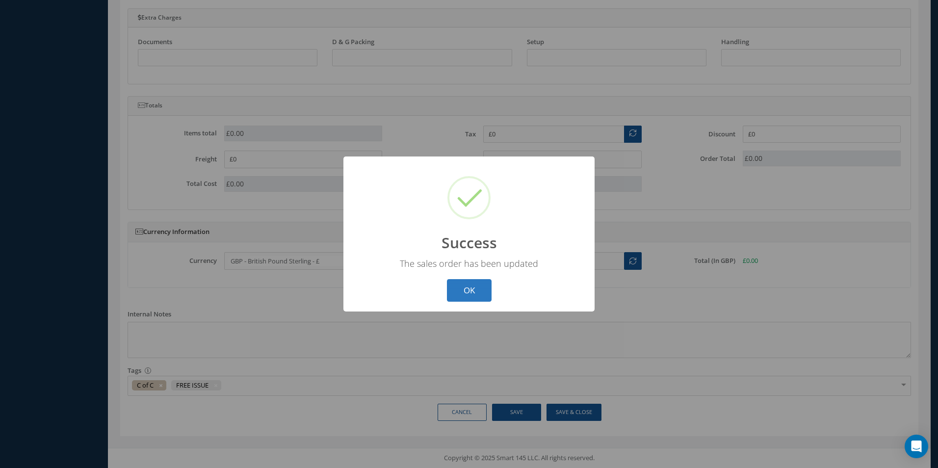
click at [480, 287] on button "OK" at bounding box center [469, 290] width 45 height 23
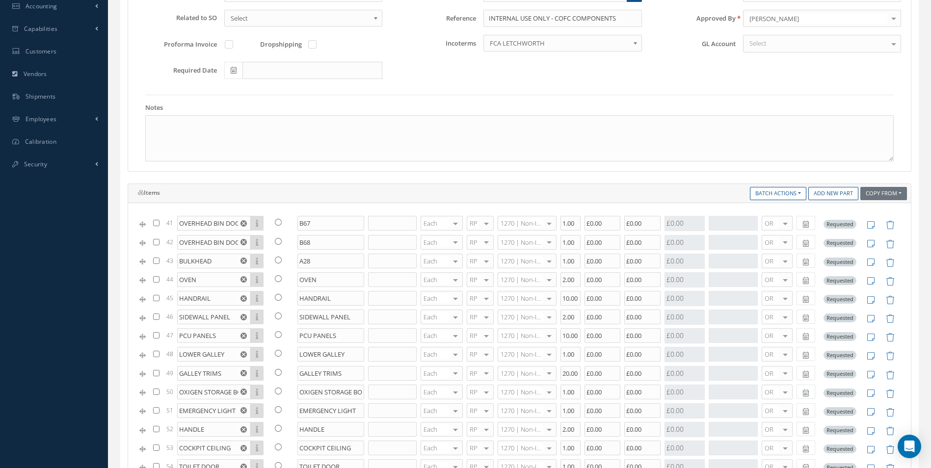
scroll to position [69, 0]
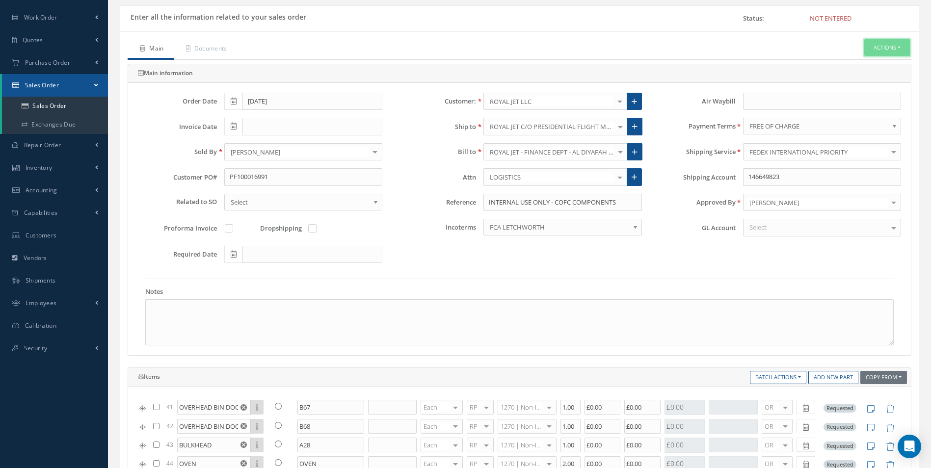
click at [893, 51] on button "Actions" at bounding box center [887, 47] width 46 height 17
click at [777, 178] on link "C of C" at bounding box center [798, 180] width 75 height 15
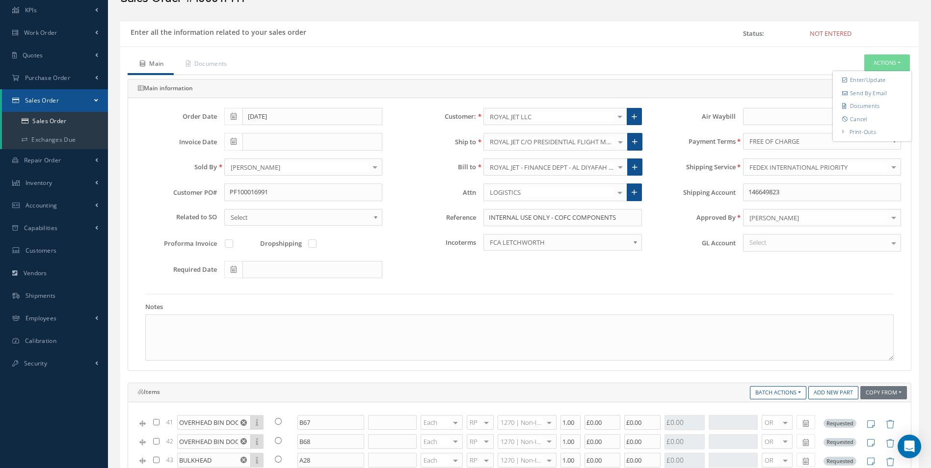
scroll to position [98, 0]
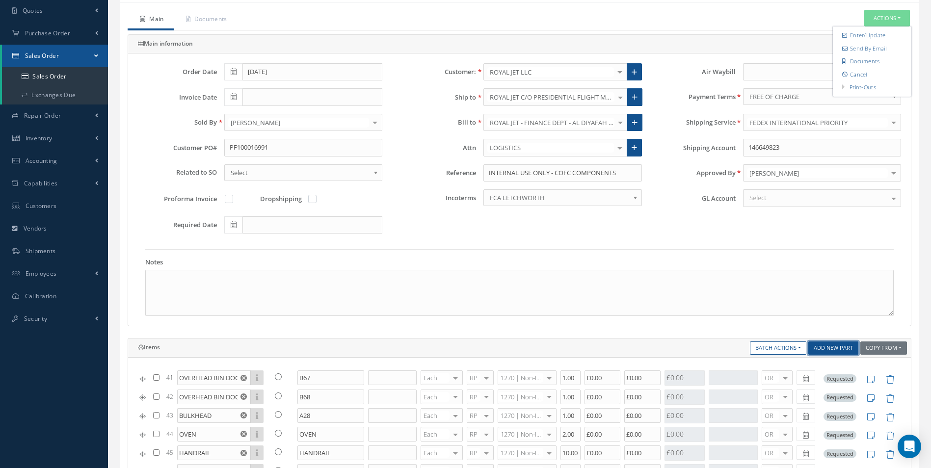
click at [825, 350] on link "Add New Part" at bounding box center [833, 347] width 50 height 13
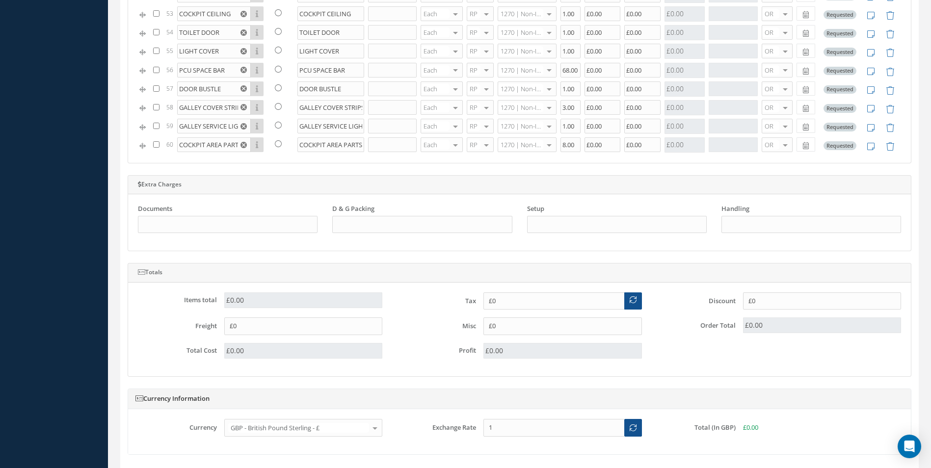
scroll to position [1033, 0]
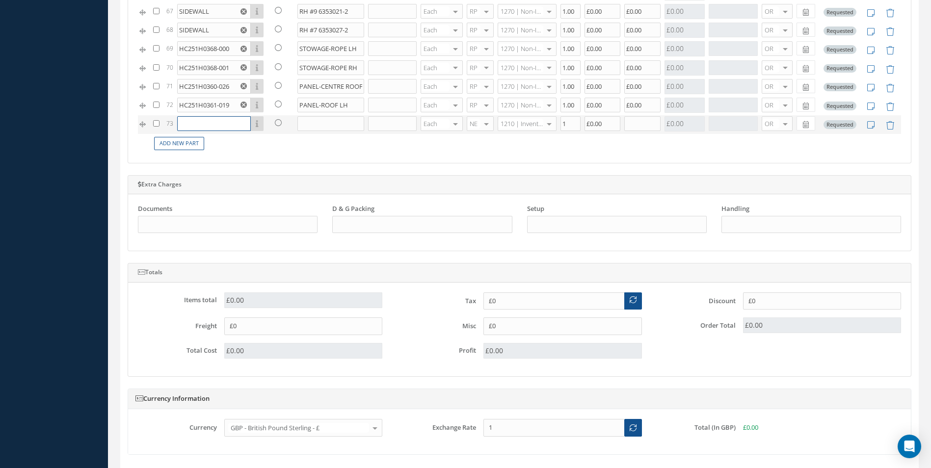
click at [208, 129] on input "text" at bounding box center [214, 123] width 74 height 15
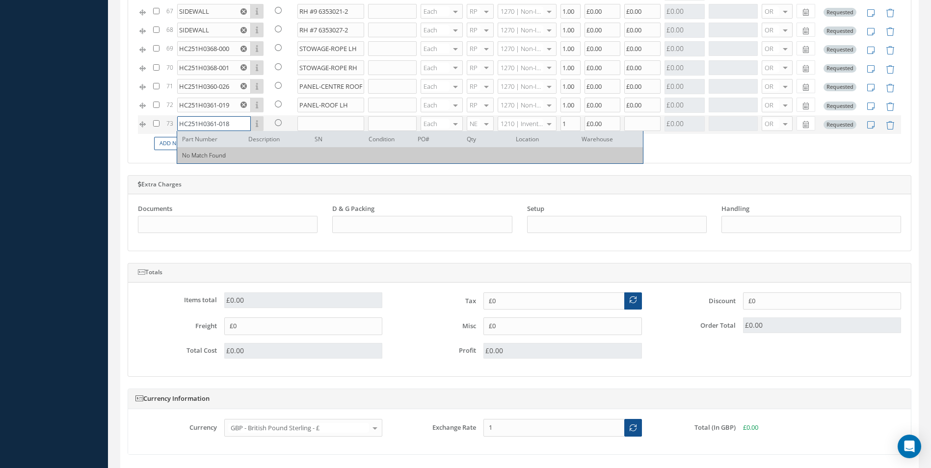
type input "HC251H0361-018"
click at [304, 118] on input "text" at bounding box center [330, 123] width 67 height 15
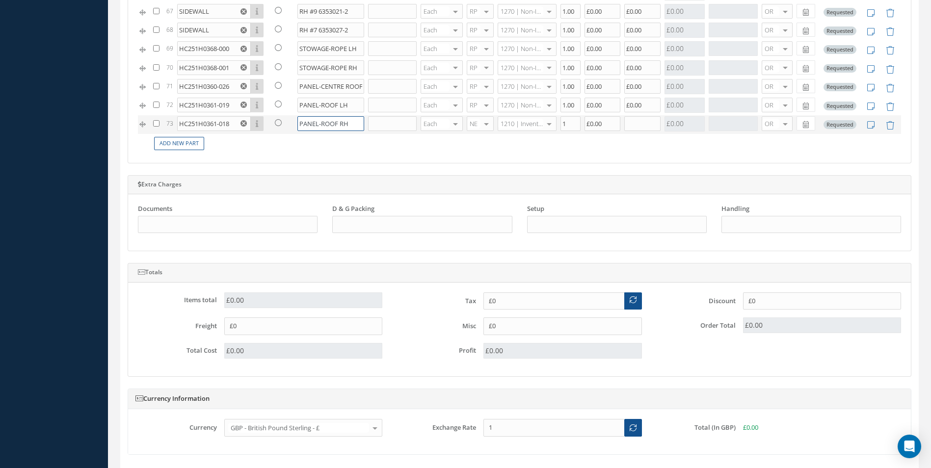
type input "PANEL-ROOF RH"
click at [482, 125] on div at bounding box center [486, 124] width 14 height 14
click at [473, 174] on span "RP" at bounding box center [472, 172] width 8 height 9
type input "1270"
click at [527, 148] on span "1270 | Non-Inventory Item" at bounding box center [519, 143] width 41 height 17
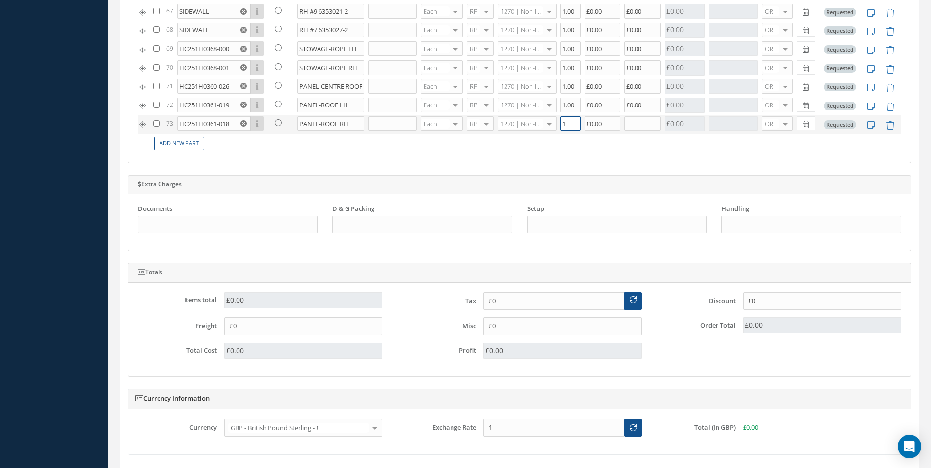
click at [573, 121] on input "1" at bounding box center [570, 123] width 20 height 15
click at [624, 130] on input "text" at bounding box center [642, 123] width 36 height 15
type input "1"
type input "£0.00"
click at [610, 139] on td "Add New Part" at bounding box center [526, 143] width 750 height 19
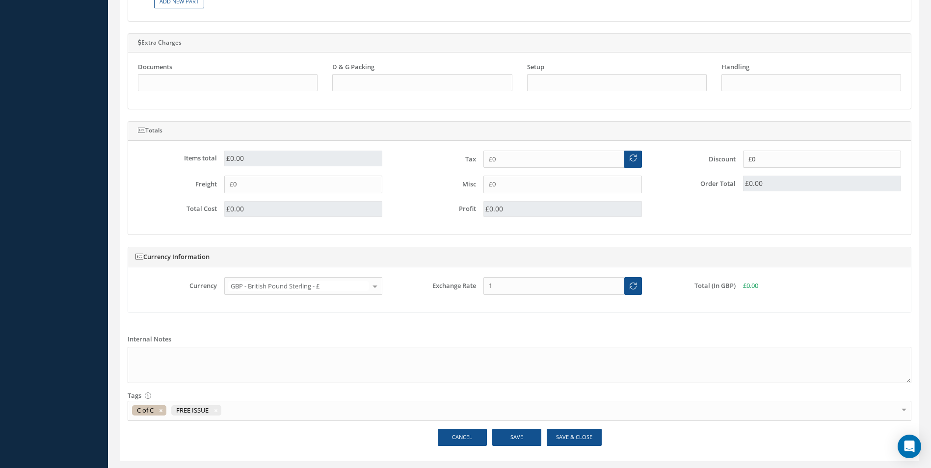
scroll to position [854, 0]
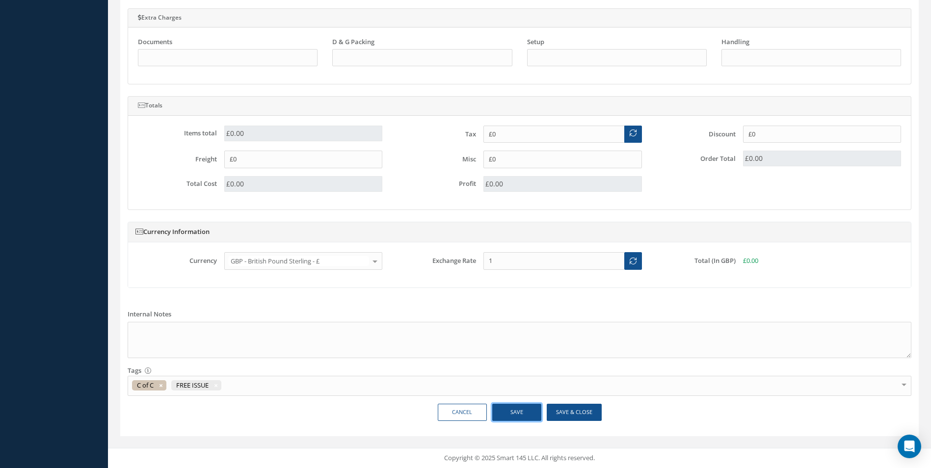
click at [520, 409] on button "Save" at bounding box center [516, 412] width 49 height 17
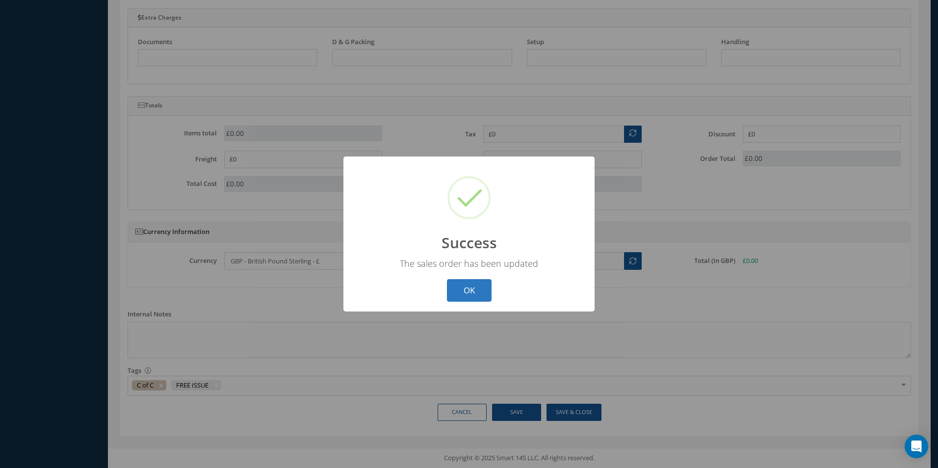
click at [478, 287] on button "OK" at bounding box center [469, 290] width 45 height 23
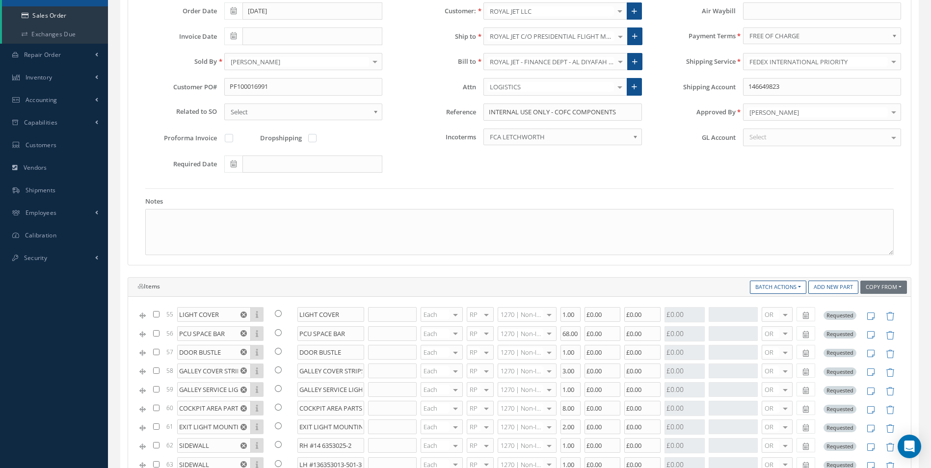
scroll to position [20, 0]
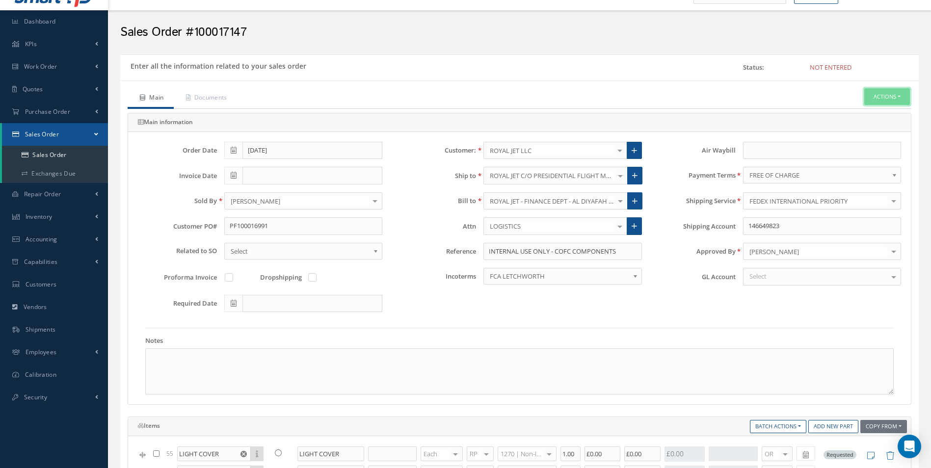
click at [892, 91] on button "Actions" at bounding box center [887, 96] width 46 height 17
click at [774, 228] on link "C of C" at bounding box center [798, 229] width 75 height 15
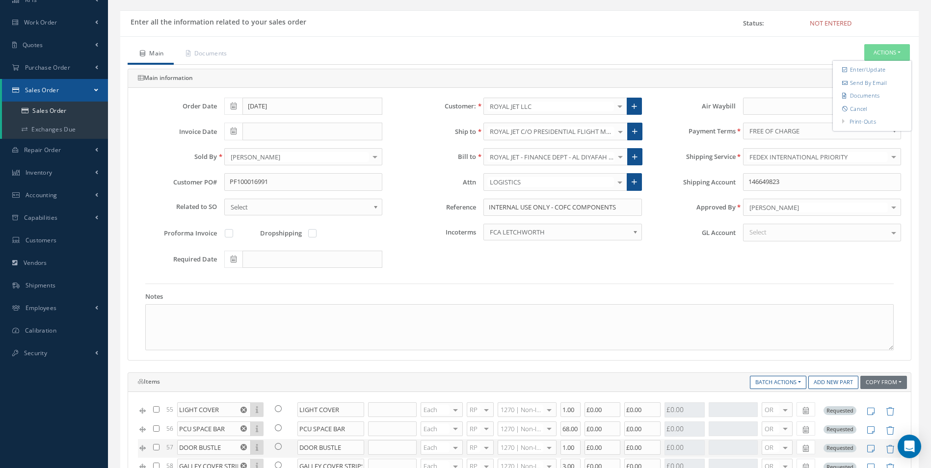
scroll to position [265, 0]
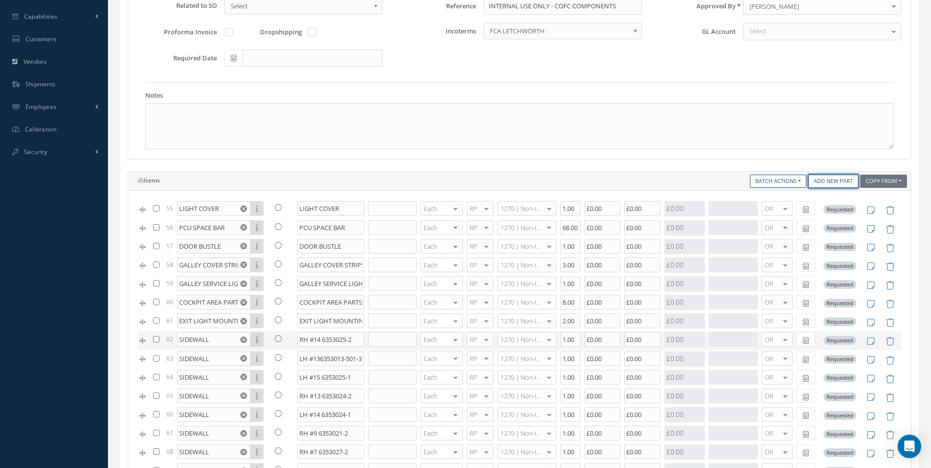
drag, startPoint x: 840, startPoint y: 183, endPoint x: 420, endPoint y: 346, distance: 451.1
click at [840, 183] on link "Add New Part" at bounding box center [833, 181] width 50 height 13
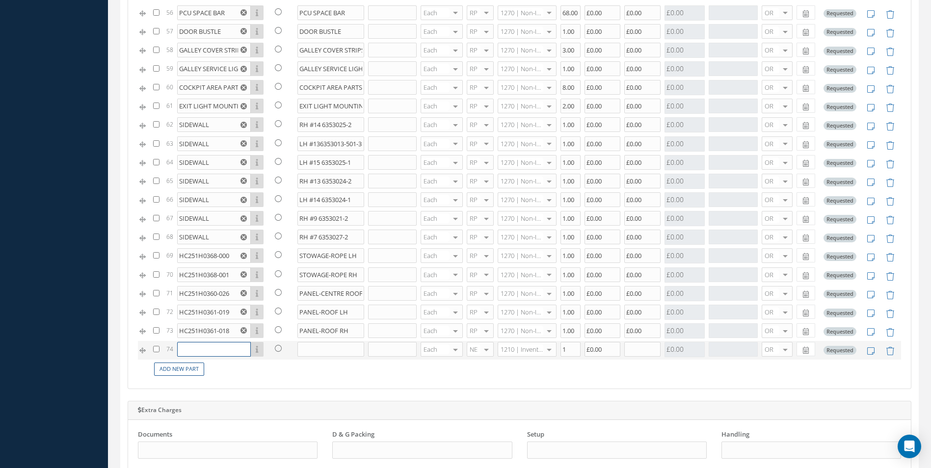
click at [220, 352] on input "text" at bounding box center [214, 349] width 74 height 15
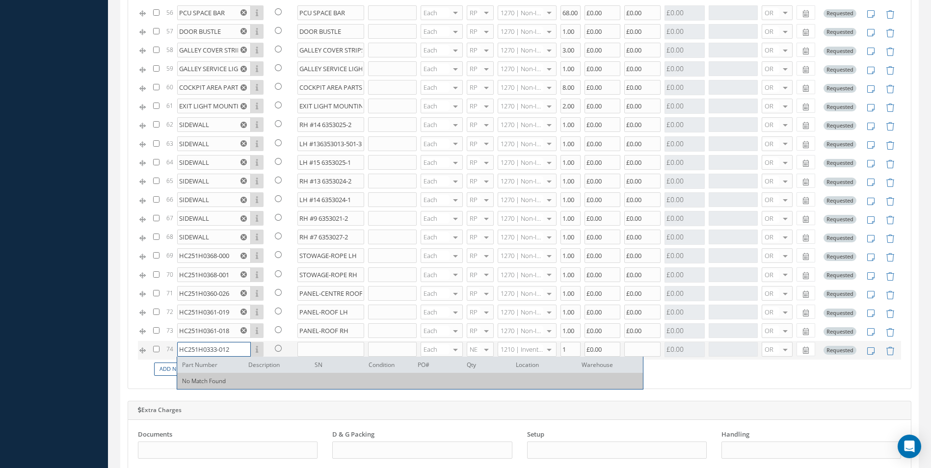
type input "HC251H0333-012"
click at [322, 348] on input "text" at bounding box center [330, 349] width 67 height 15
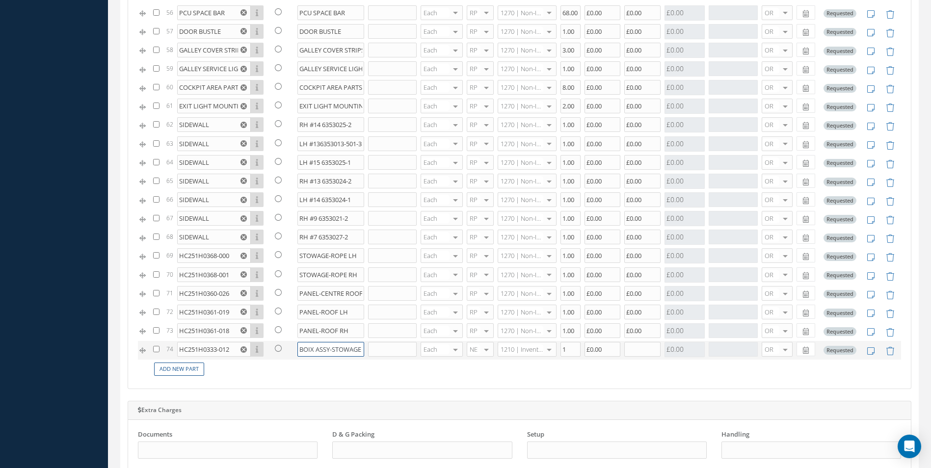
scroll to position [0, 1]
type input "BOIX ASSY-STOWAGE"
click at [482, 351] on div at bounding box center [486, 349] width 14 height 14
click at [471, 396] on span "RP" at bounding box center [472, 398] width 8 height 9
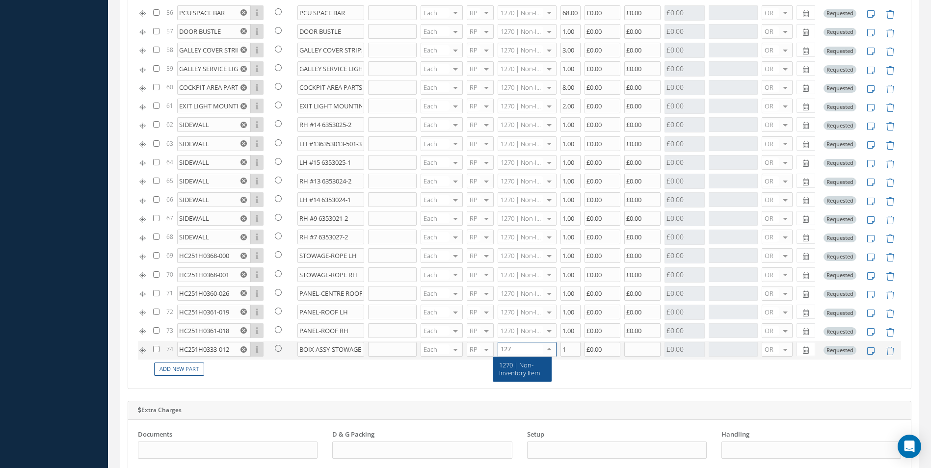
type input "1270"
click at [525, 370] on span "1270 | Non-Inventory Item" at bounding box center [519, 369] width 41 height 17
click at [565, 349] on input "1" at bounding box center [570, 349] width 20 height 15
click at [634, 350] on input "text" at bounding box center [642, 349] width 36 height 15
type input "1"
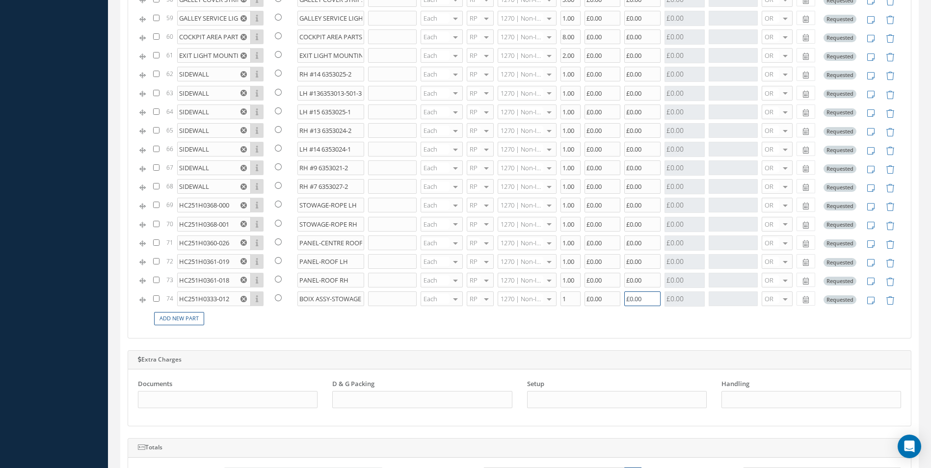
scroll to position [657, 0]
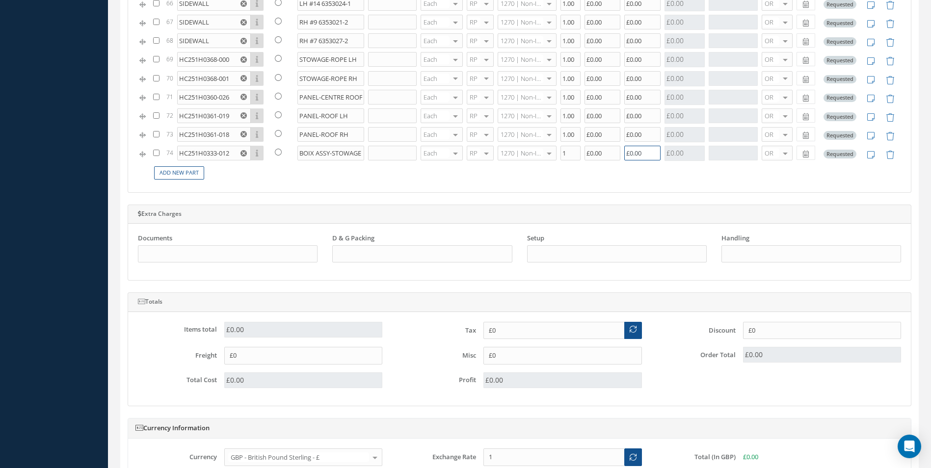
type input "£0.00"
click at [688, 178] on td "Add New Part" at bounding box center [526, 172] width 750 height 19
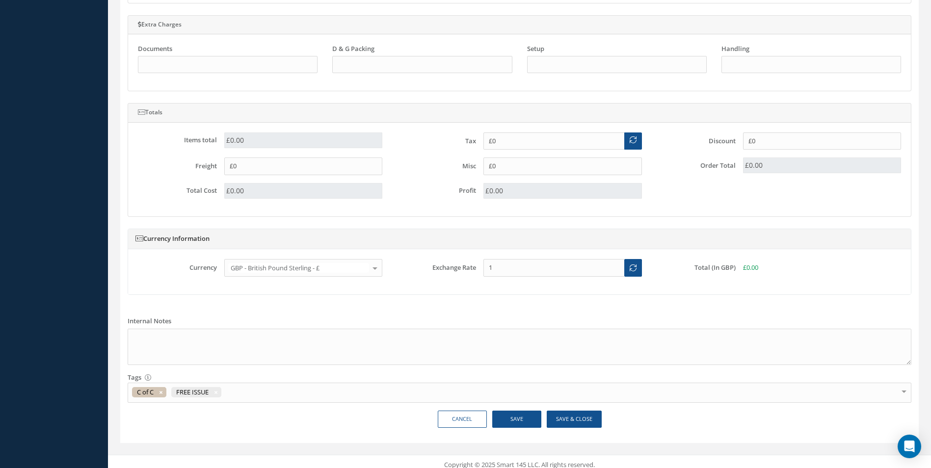
scroll to position [854, 0]
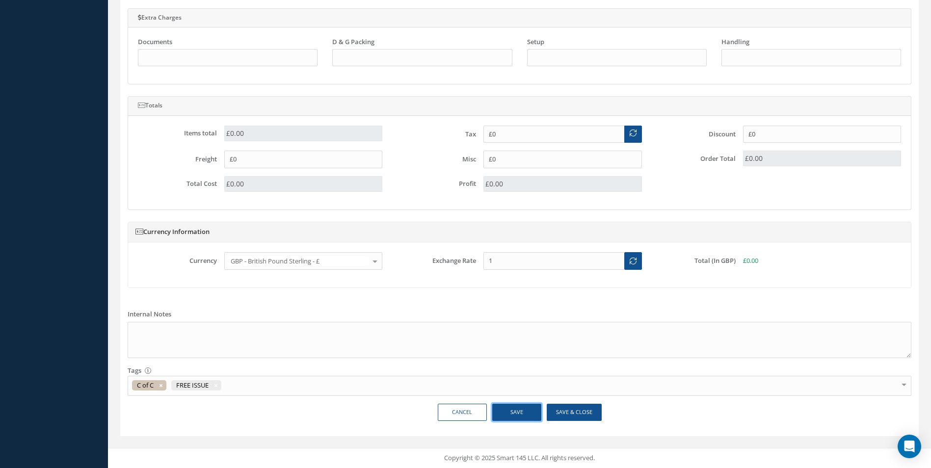
click at [525, 413] on button "Save" at bounding box center [516, 412] width 49 height 17
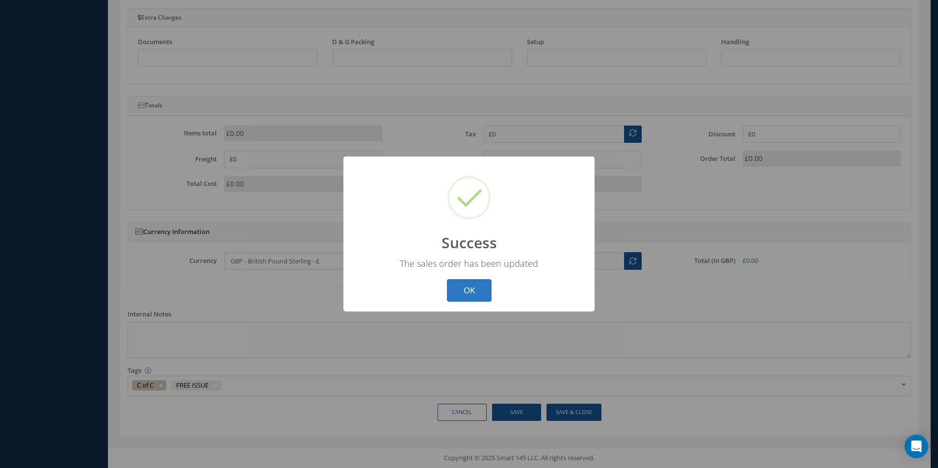
click at [470, 280] on button "OK" at bounding box center [469, 290] width 45 height 23
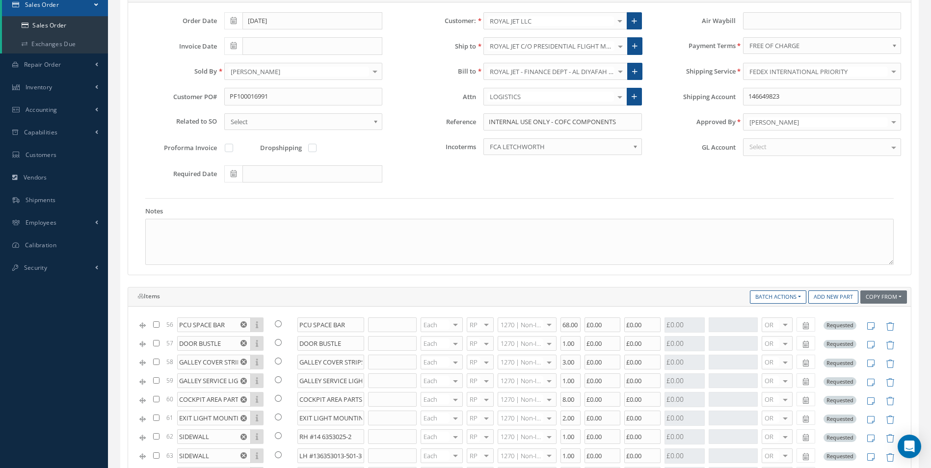
scroll to position [69, 0]
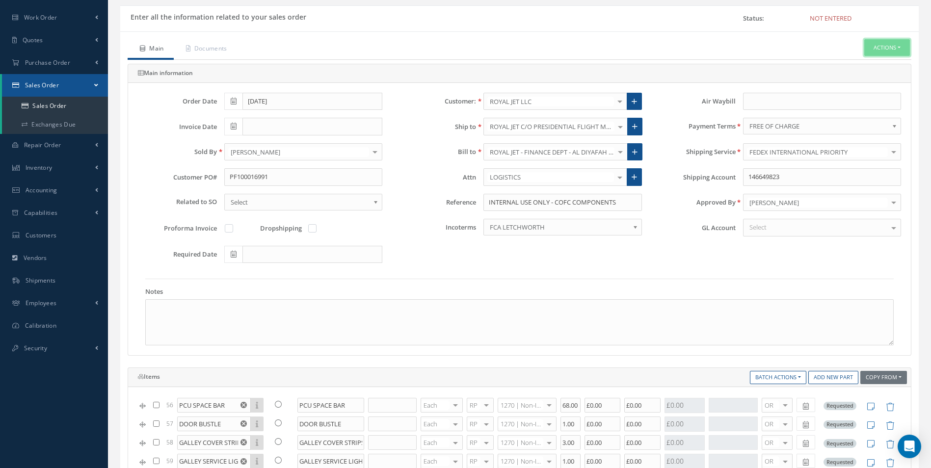
click at [866, 45] on button "Actions" at bounding box center [887, 47] width 46 height 17
click at [774, 183] on link "C of C" at bounding box center [798, 180] width 75 height 15
click at [836, 376] on link "Add New Part" at bounding box center [833, 377] width 50 height 13
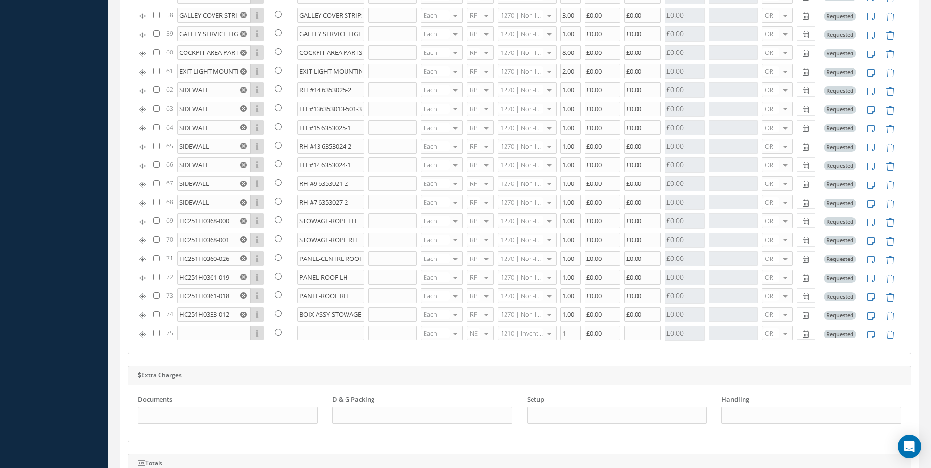
scroll to position [706, 0]
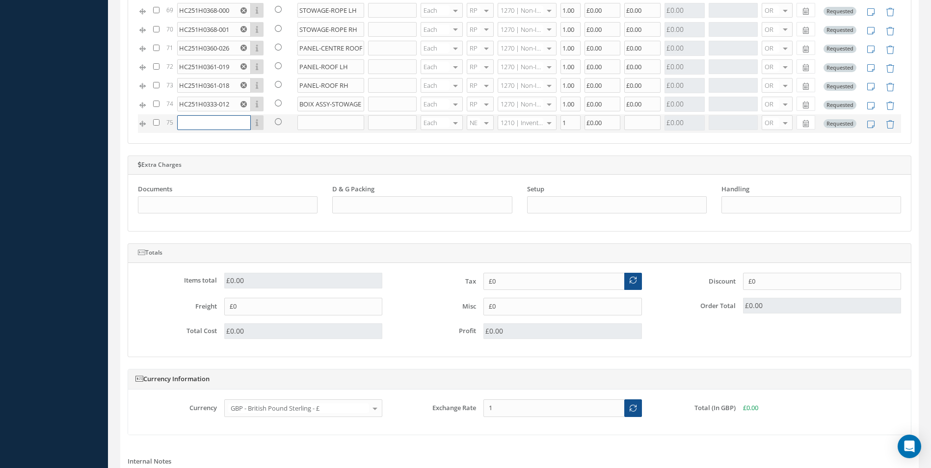
click at [192, 120] on input "text" at bounding box center [214, 122] width 74 height 15
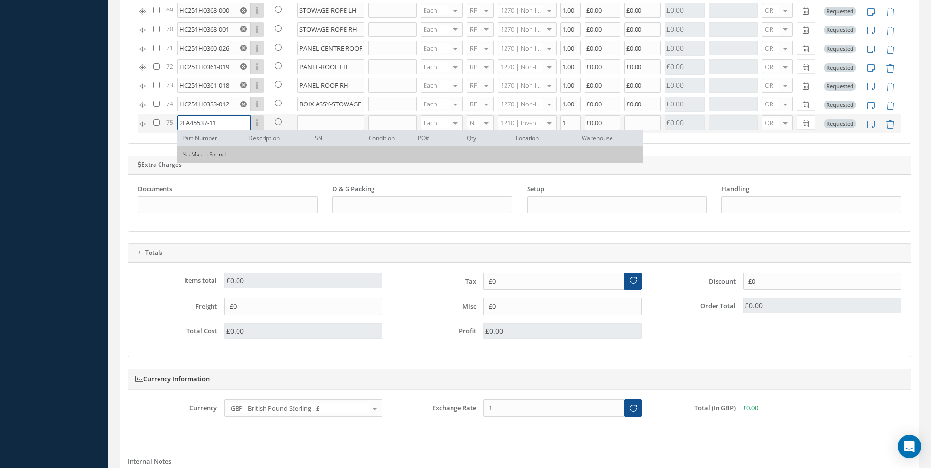
type input "2LA45537-11"
click at [312, 124] on input "text" at bounding box center [330, 122] width 67 height 15
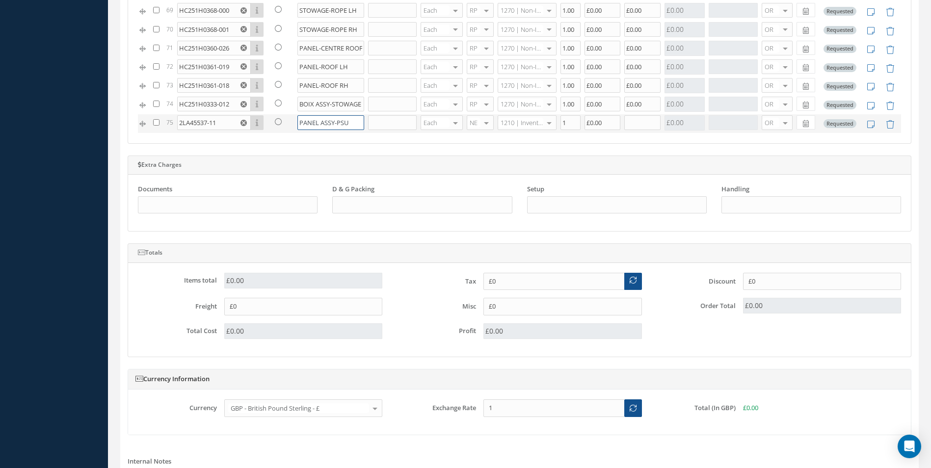
type input "PANEL ASSY-PSU"
click at [395, 123] on input "text" at bounding box center [392, 122] width 49 height 15
drag, startPoint x: 389, startPoint y: 120, endPoint x: 395, endPoint y: 123, distance: 7.3
click at [395, 123] on input "3053714" at bounding box center [392, 122] width 49 height 15
type input "305371"
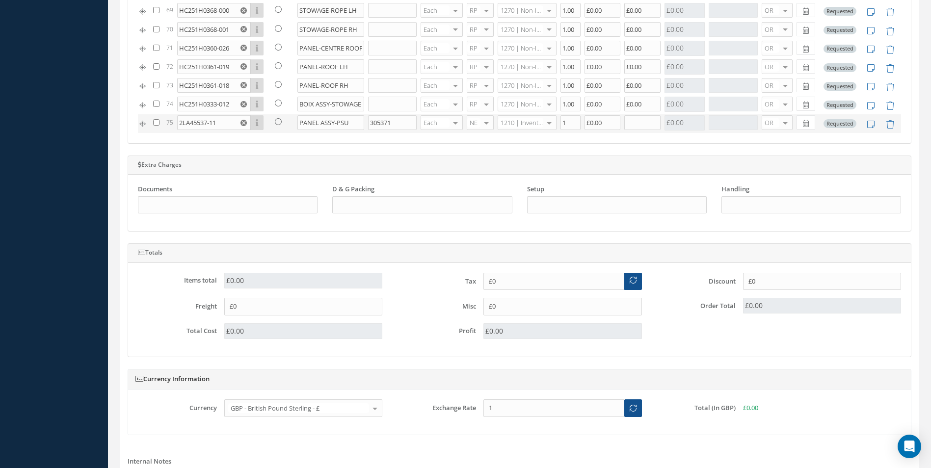
click at [479, 125] on div at bounding box center [486, 123] width 14 height 14
click at [475, 174] on span "RP" at bounding box center [475, 171] width 26 height 17
type input "1270"
click at [565, 123] on input "1" at bounding box center [570, 122] width 20 height 15
click at [631, 123] on input "text" at bounding box center [642, 122] width 36 height 15
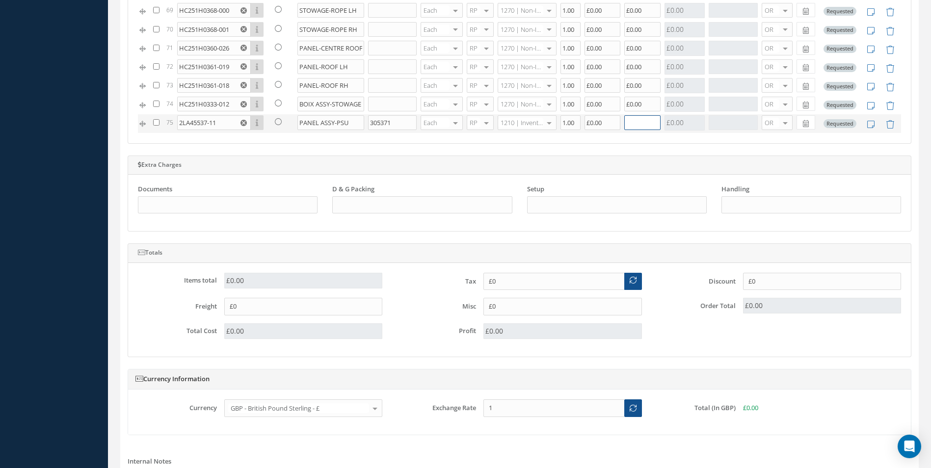
type input "1"
type input "£0.00"
click at [652, 131] on td "£0.00" at bounding box center [642, 123] width 40 height 19
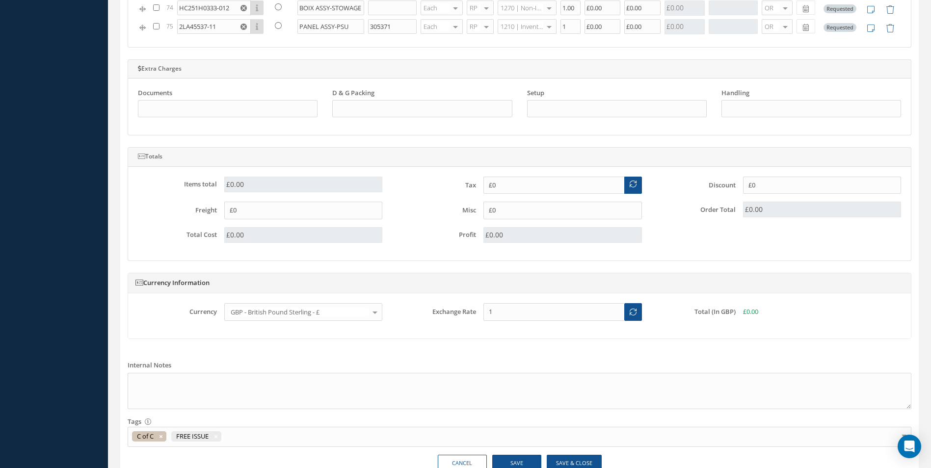
scroll to position [854, 0]
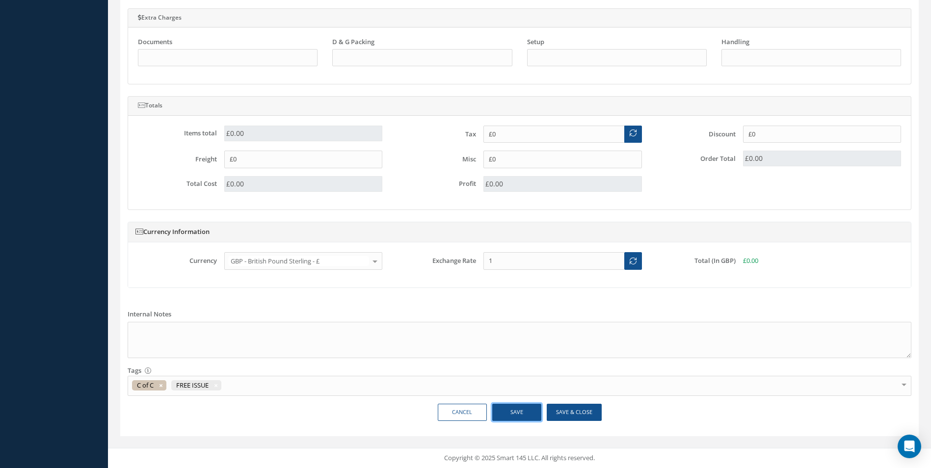
click at [517, 417] on button "Save" at bounding box center [516, 412] width 49 height 17
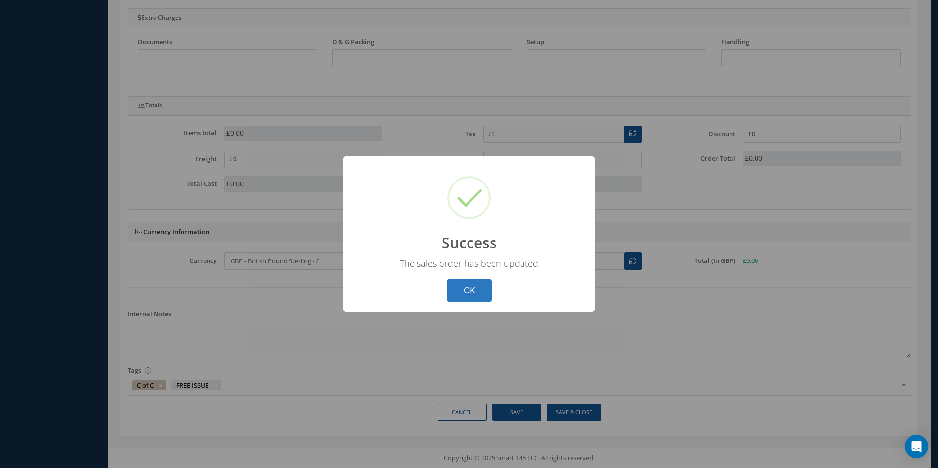
click at [473, 291] on button "OK" at bounding box center [469, 290] width 45 height 23
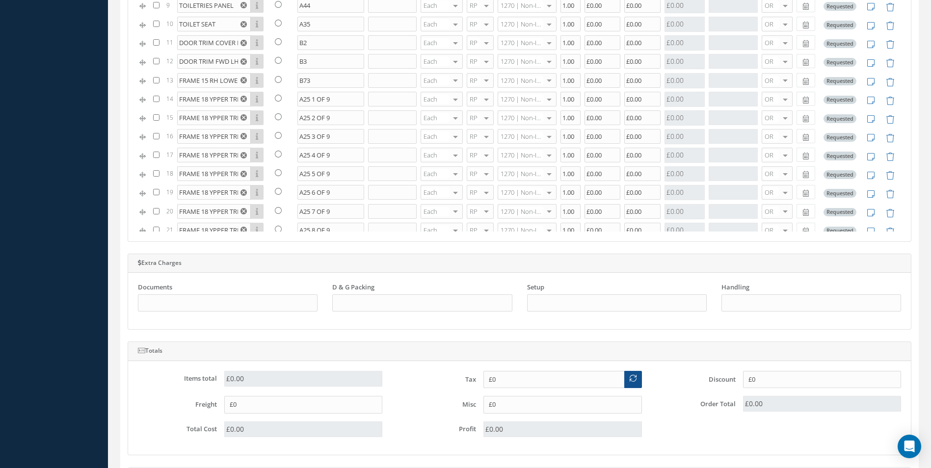
scroll to position [0, 0]
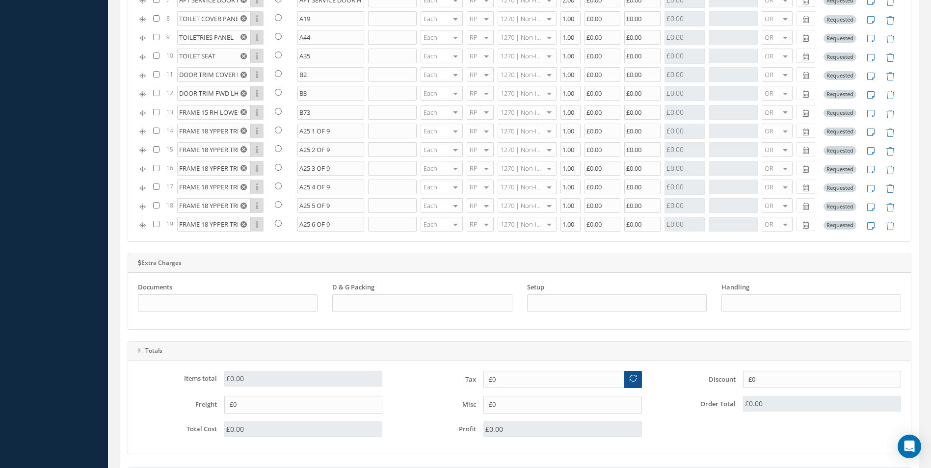
click at [923, 24] on div "Enter all the information related to your sales order Status: Not Entered Main …" at bounding box center [519, 80] width 813 height 1228
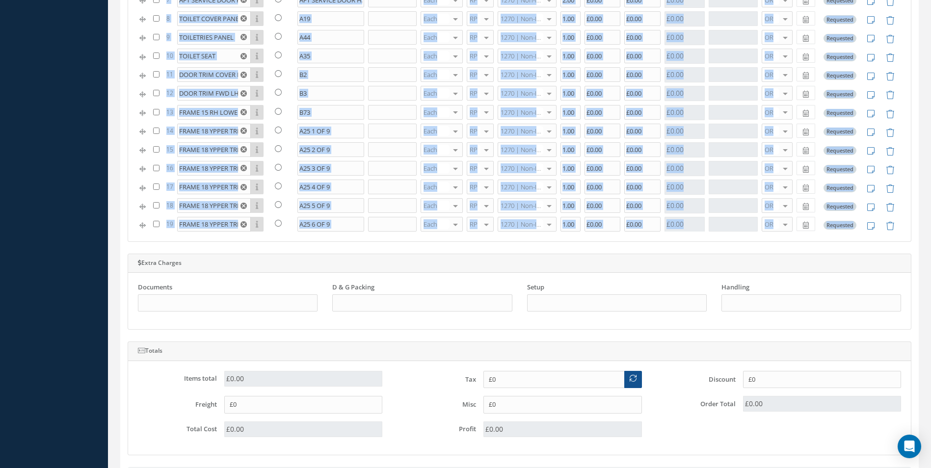
click at [923, 24] on div "Enter all the information related to your sales order Status: Not Entered Main …" at bounding box center [519, 80] width 813 height 1228
drag, startPoint x: 923, startPoint y: 24, endPoint x: 929, endPoint y: 17, distance: 9.4
click at [924, 24] on div "Enter all the information related to your sales order Status: Not Entered Main …" at bounding box center [519, 80] width 813 height 1228
drag, startPoint x: 929, startPoint y: 17, endPoint x: 928, endPoint y: 11, distance: 6.5
click at [916, 11] on div "Items Copy From Purchase Order Customer Quotation Sales Order Add New Part Batc…" at bounding box center [519, 35] width 798 height 414
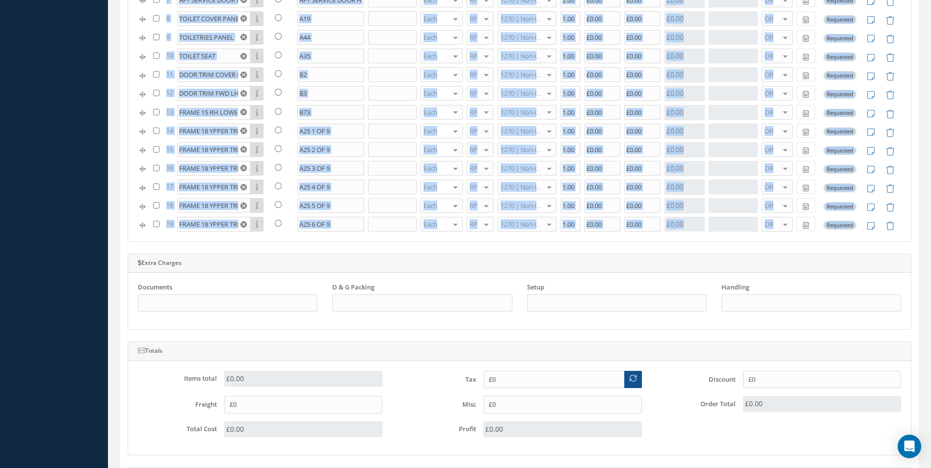
scroll to position [199, 0]
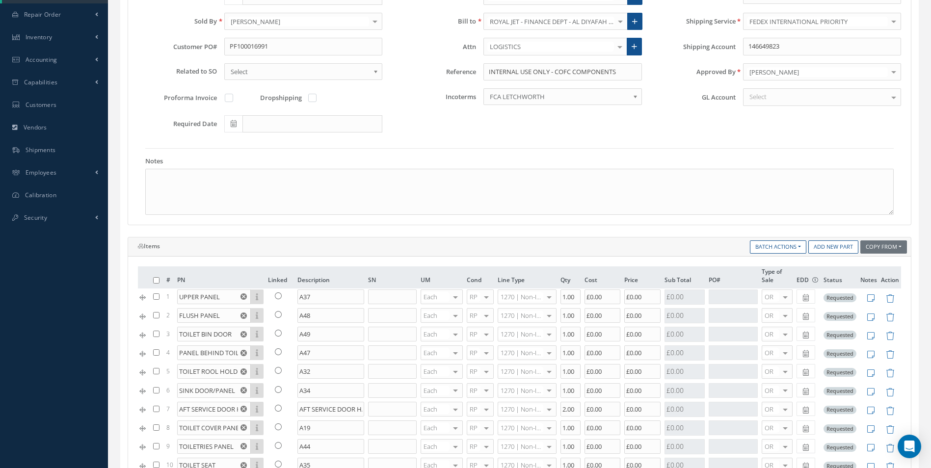
click at [881, 158] on div "Notes" at bounding box center [519, 181] width 763 height 67
click at [818, 247] on link "Add New Part" at bounding box center [833, 246] width 50 height 13
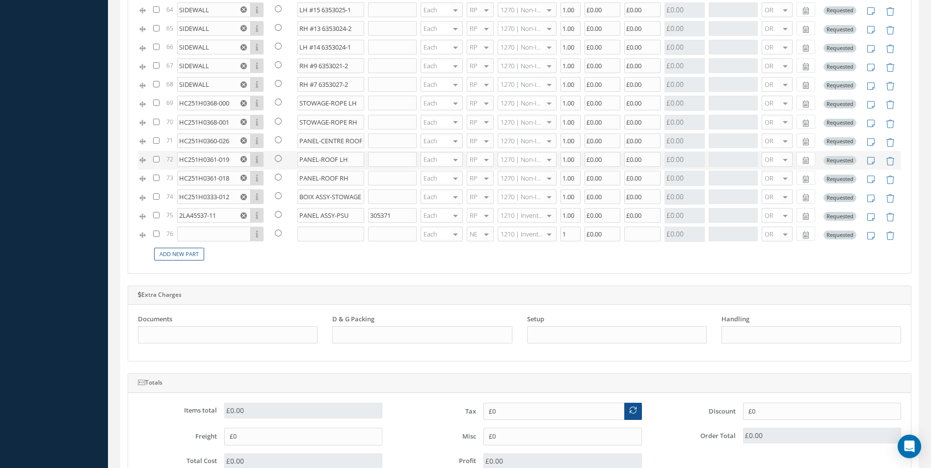
scroll to position [559, 0]
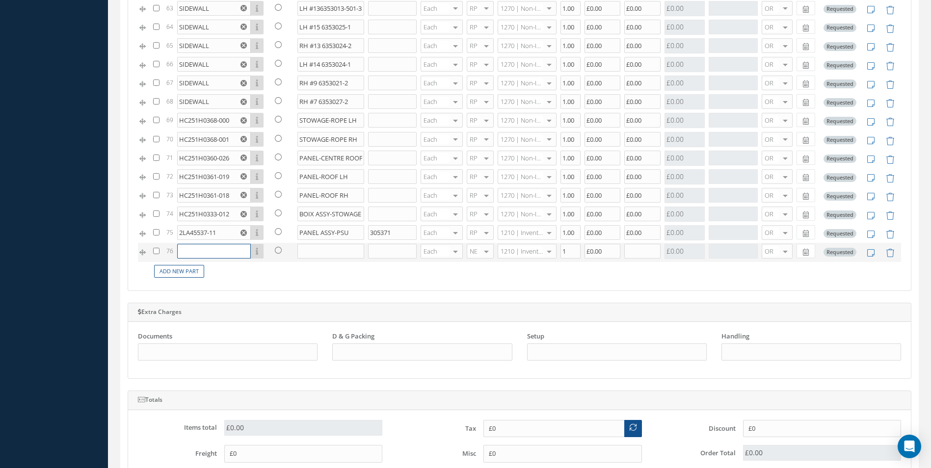
drag, startPoint x: 194, startPoint y: 254, endPoint x: 198, endPoint y: 246, distance: 8.8
click at [194, 254] on input "text" at bounding box center [214, 251] width 74 height 15
click at [220, 296] on div "Main information Order Date [DATE] Customer: ROYAL JET LLC Cabinair Services 1S…" at bounding box center [519, 82] width 783 height 1019
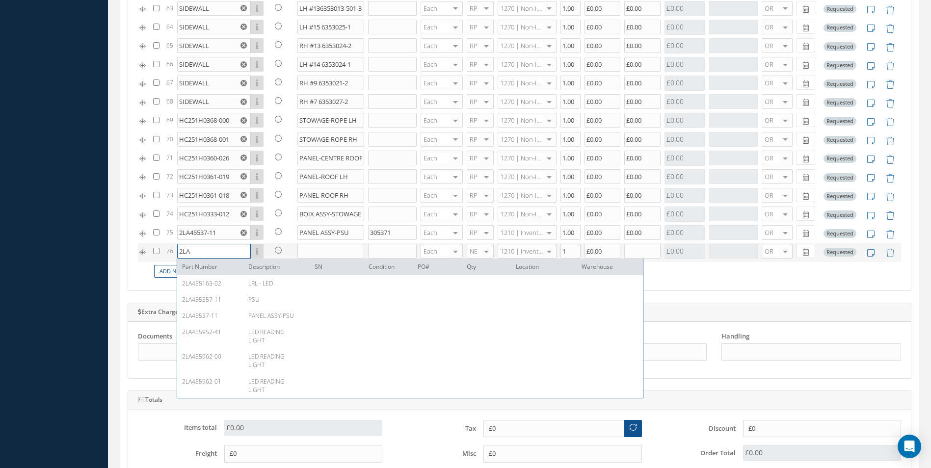
click at [204, 252] on input "2LA" at bounding box center [214, 251] width 74 height 15
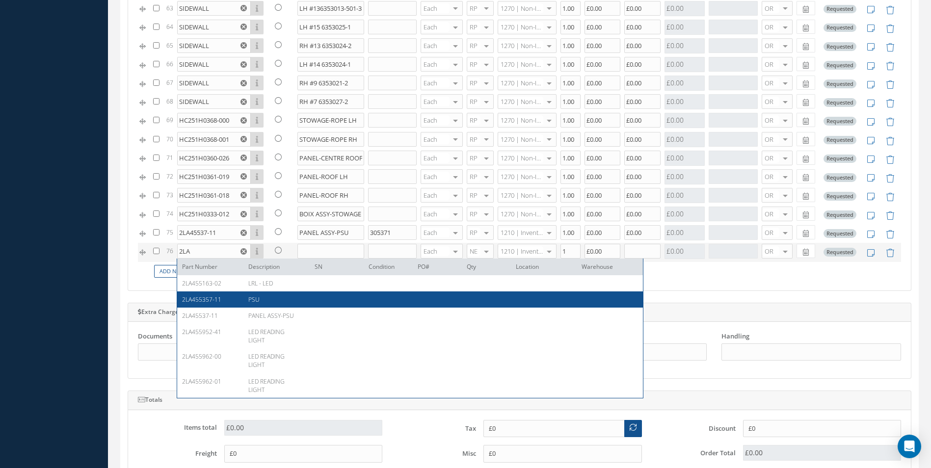
click at [213, 300] on span "2LA455357-11" at bounding box center [201, 299] width 39 height 8
type input "2LA455357-11"
type input "PSU"
type input "£0"
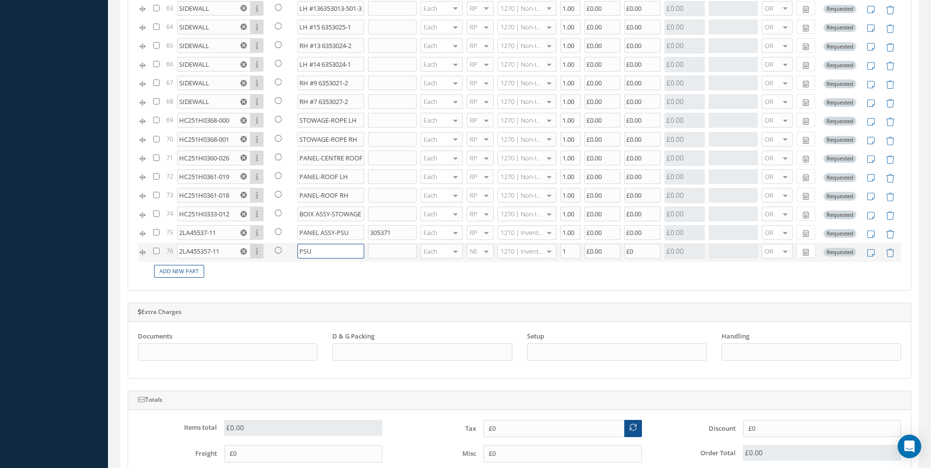
click at [323, 251] on input "PSU" at bounding box center [330, 251] width 67 height 15
drag, startPoint x: 296, startPoint y: 233, endPoint x: 353, endPoint y: 237, distance: 57.1
click at [353, 237] on input "PANEL ASSY-PSU" at bounding box center [330, 232] width 67 height 15
click at [305, 254] on input "PSU" at bounding box center [330, 251] width 67 height 15
drag, startPoint x: 297, startPoint y: 250, endPoint x: 316, endPoint y: 254, distance: 19.6
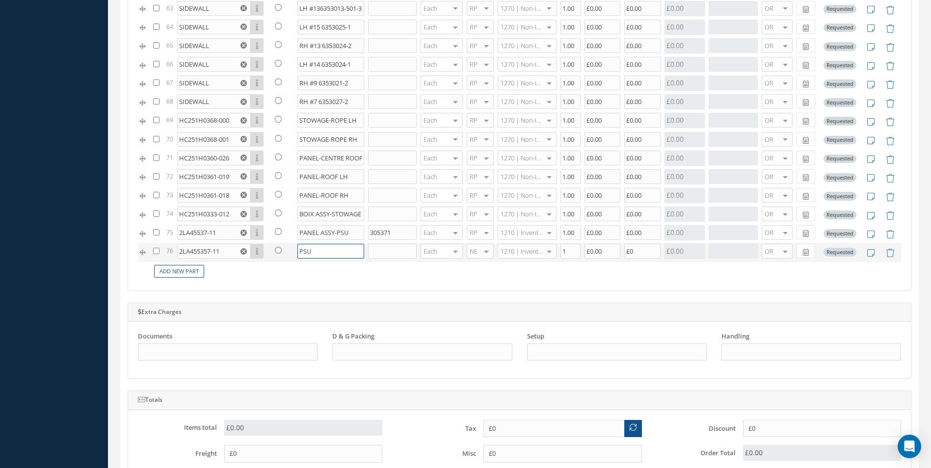
click at [316, 254] on input "PSU" at bounding box center [330, 251] width 67 height 15
paste input "PANEL ASSY-"
type input "PANEL ASSY-PSU"
click at [383, 250] on input "text" at bounding box center [392, 251] width 49 height 15
type input "305356"
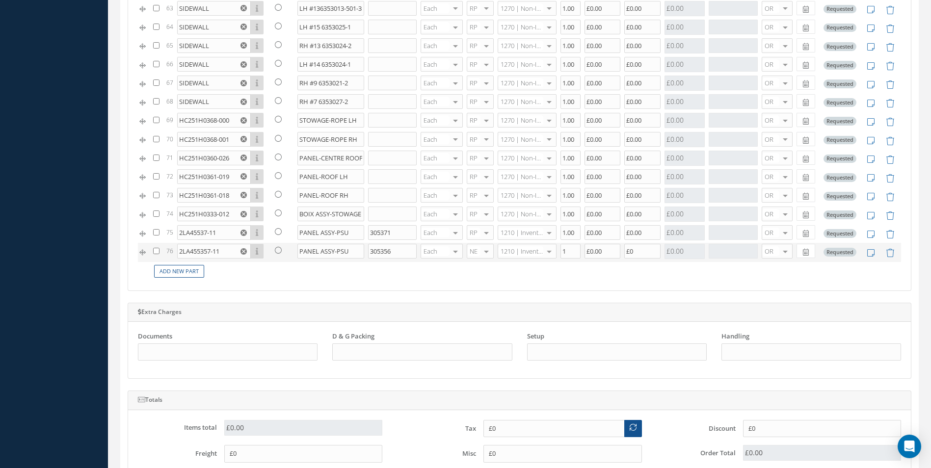
click at [481, 250] on div at bounding box center [486, 251] width 14 height 14
click at [470, 303] on span "RP" at bounding box center [472, 300] width 8 height 9
type input "1270"
click at [564, 253] on input "1" at bounding box center [570, 251] width 20 height 15
click at [630, 253] on input "£0" at bounding box center [642, 251] width 36 height 15
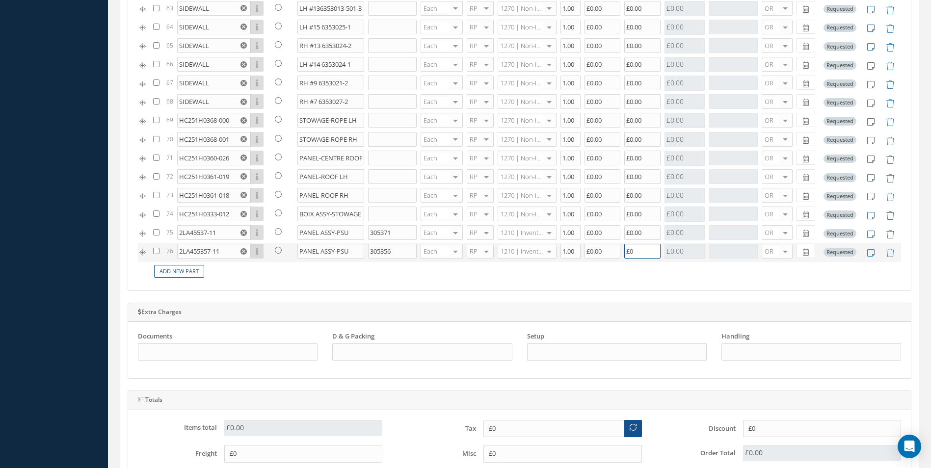
type input "1"
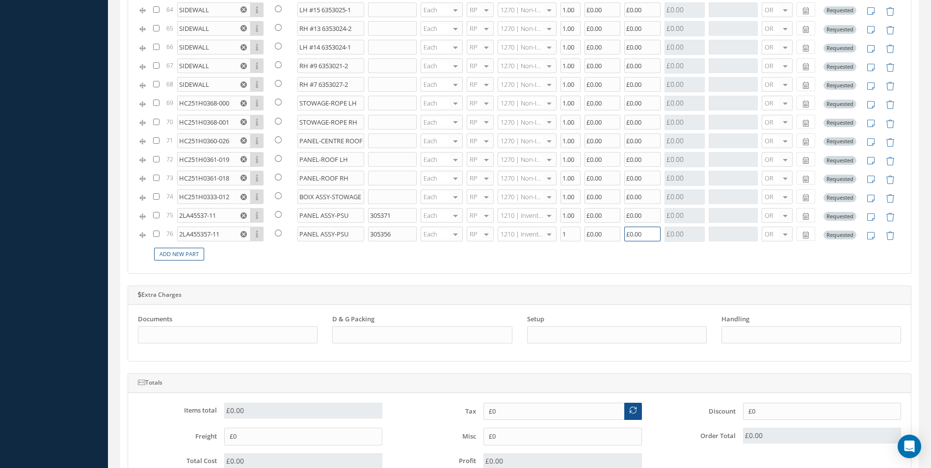
scroll to position [199, 0]
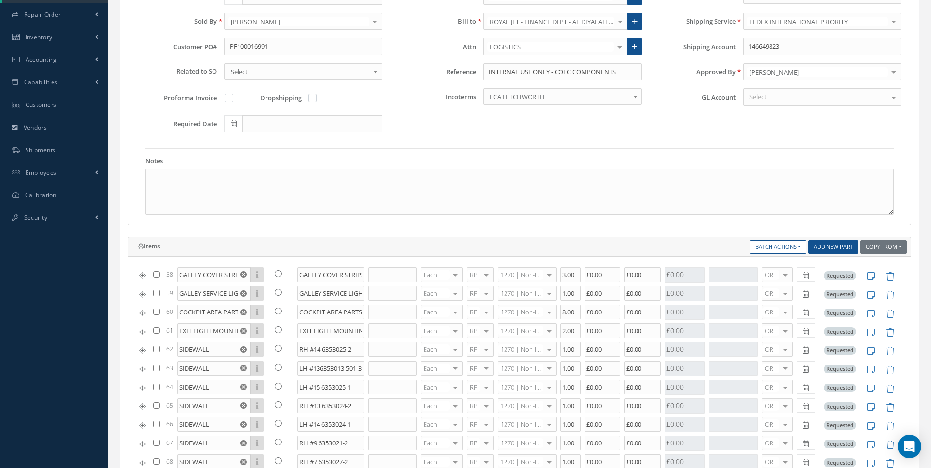
type input "£0.00"
click at [830, 243] on link "Add New Part" at bounding box center [833, 246] width 50 height 13
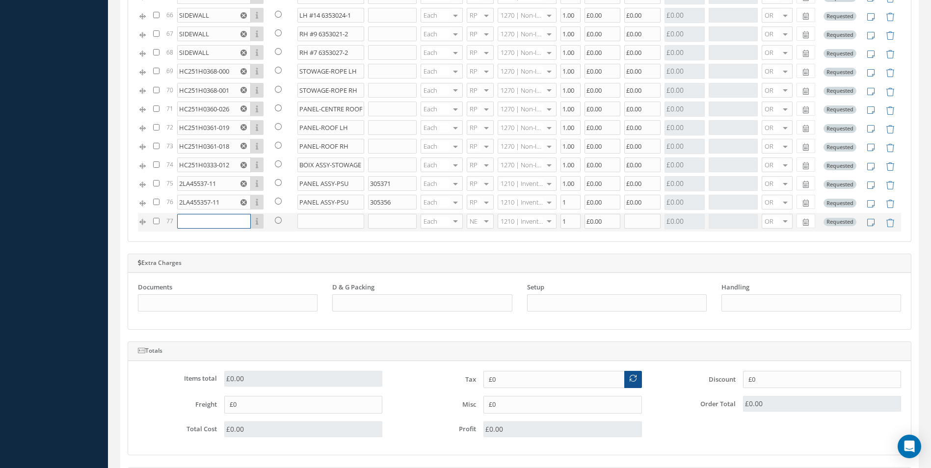
click at [188, 218] on input "text" at bounding box center [214, 221] width 74 height 15
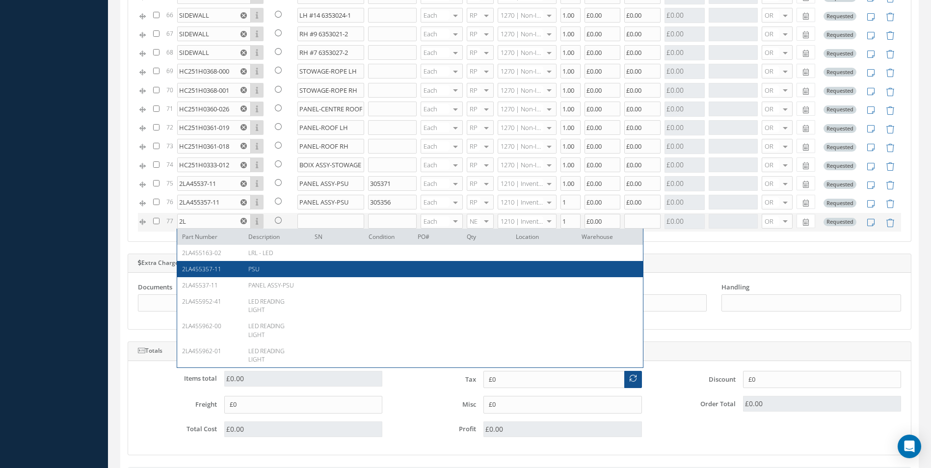
drag, startPoint x: 215, startPoint y: 268, endPoint x: 205, endPoint y: 224, distance: 45.2
click at [215, 268] on span "2LA455357-11" at bounding box center [201, 269] width 39 height 8
type input "2LA455357-11"
type input "PSU"
type input "£0"
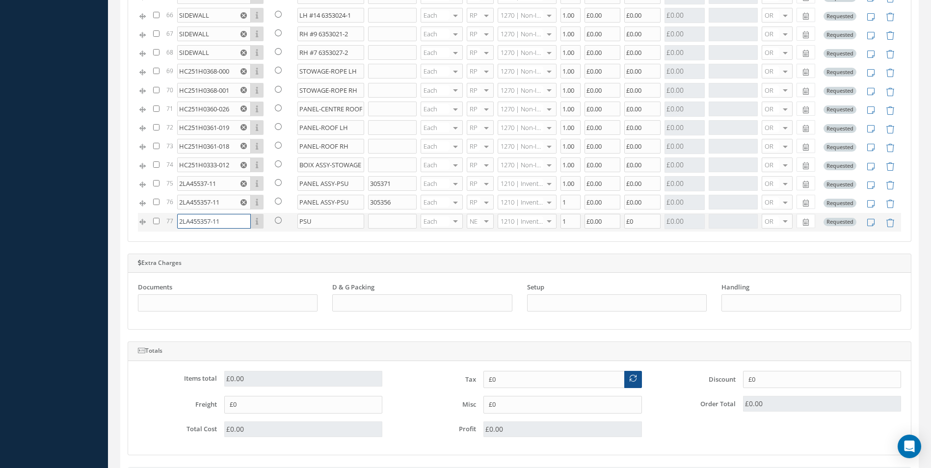
click at [222, 221] on input "2LA455357-11" at bounding box center [214, 221] width 74 height 15
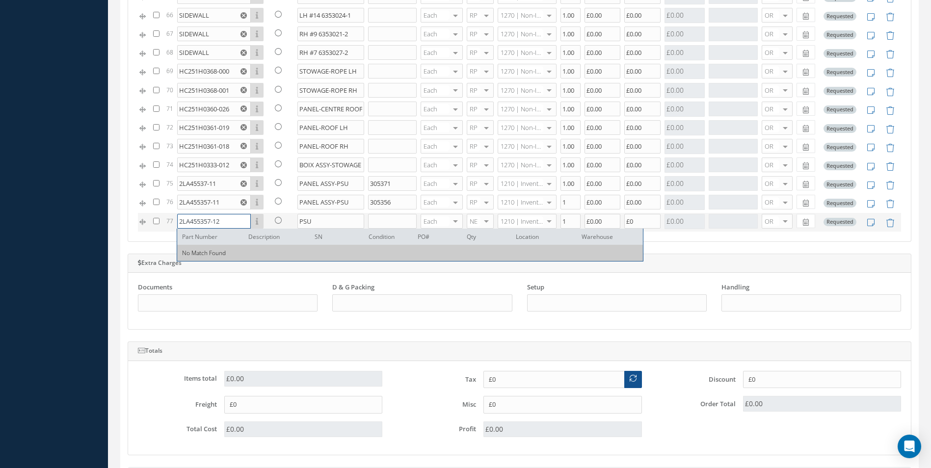
type input "2LA455357-12"
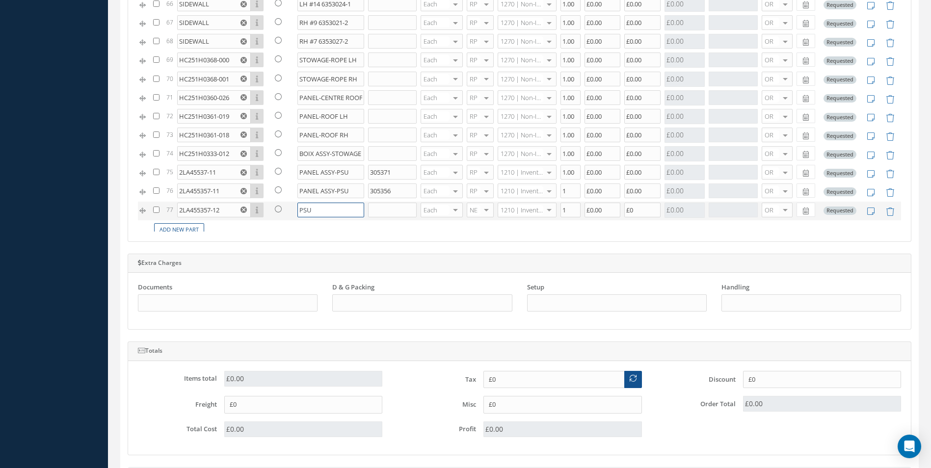
scroll to position [1108, 0]
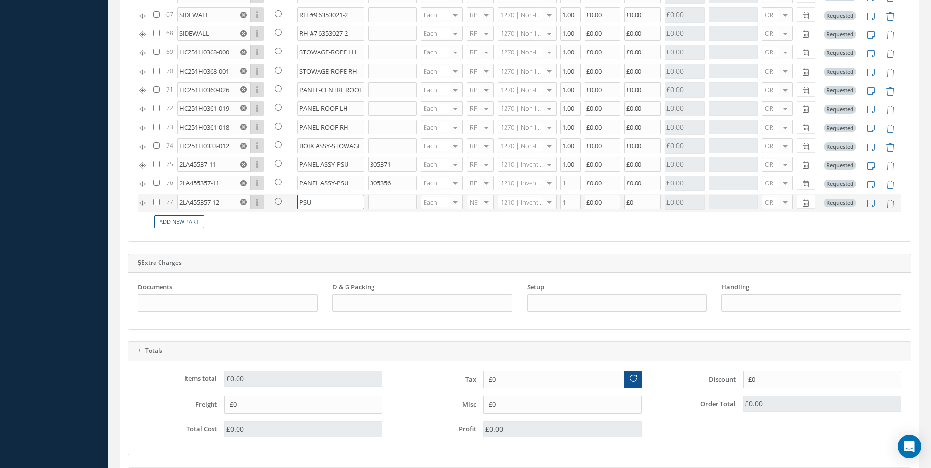
drag, startPoint x: 299, startPoint y: 219, endPoint x: 312, endPoint y: 223, distance: 13.3
paste input "PANEL ASSY-"
type input "PANEL ASSY-PSU"
click at [379, 202] on input "text" at bounding box center [392, 202] width 49 height 15
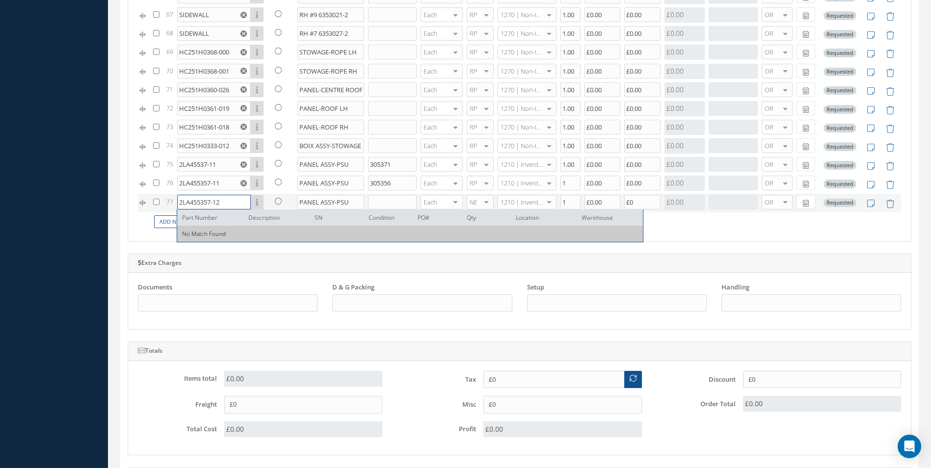
drag, startPoint x: 218, startPoint y: 201, endPoint x: 223, endPoint y: 205, distance: 6.7
click at [223, 205] on input "2LA455357-12" at bounding box center [214, 202] width 74 height 15
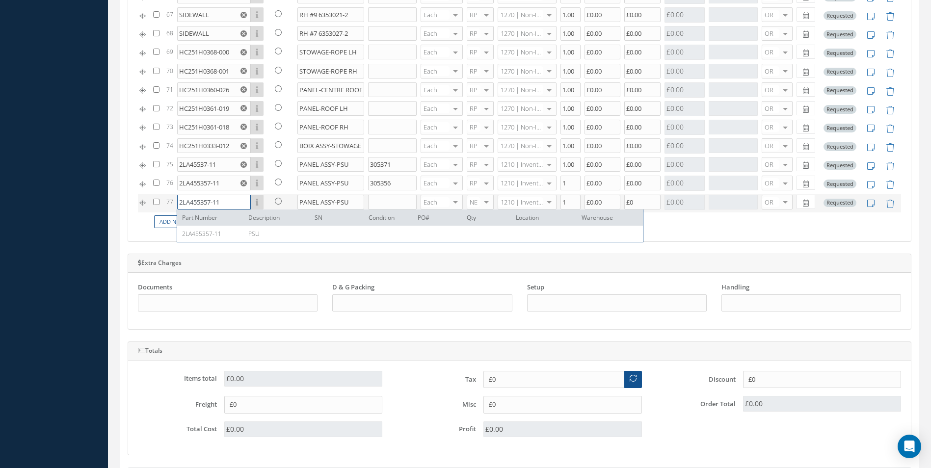
type input "2LA455357-11"
click at [378, 204] on input "text" at bounding box center [392, 202] width 49 height 15
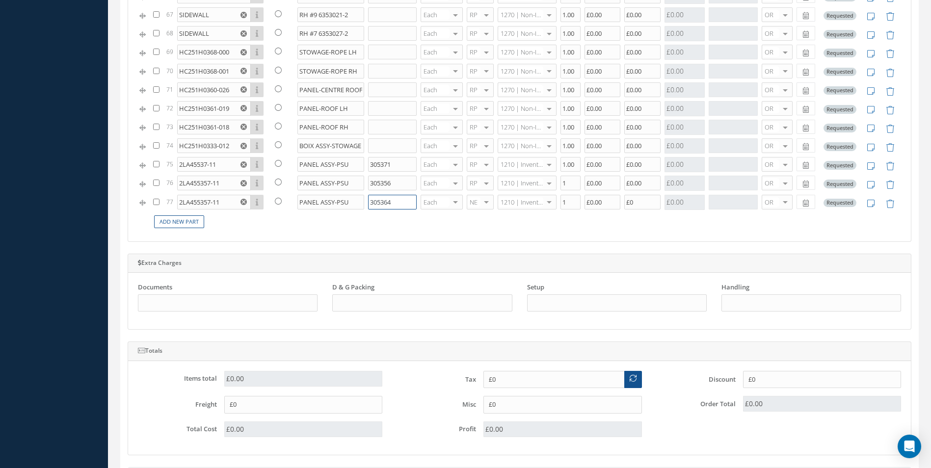
scroll to position [199, 0]
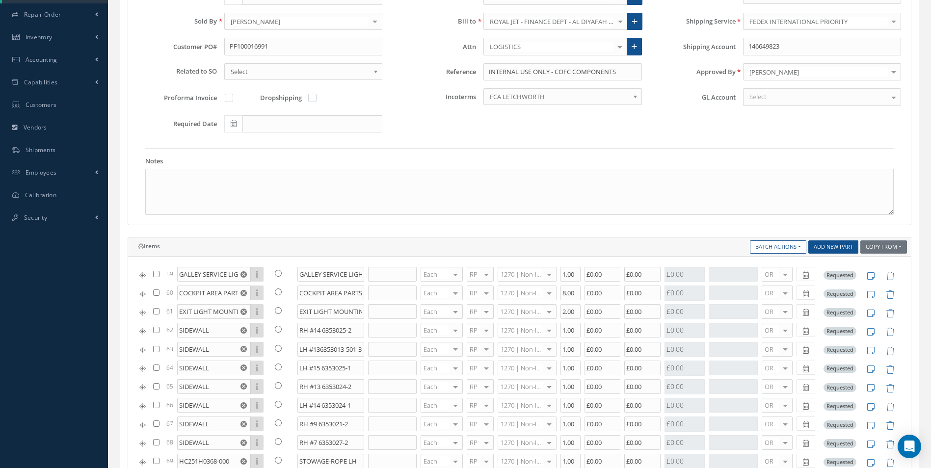
type input "305364"
click at [824, 244] on link "Add New Part" at bounding box center [833, 246] width 50 height 13
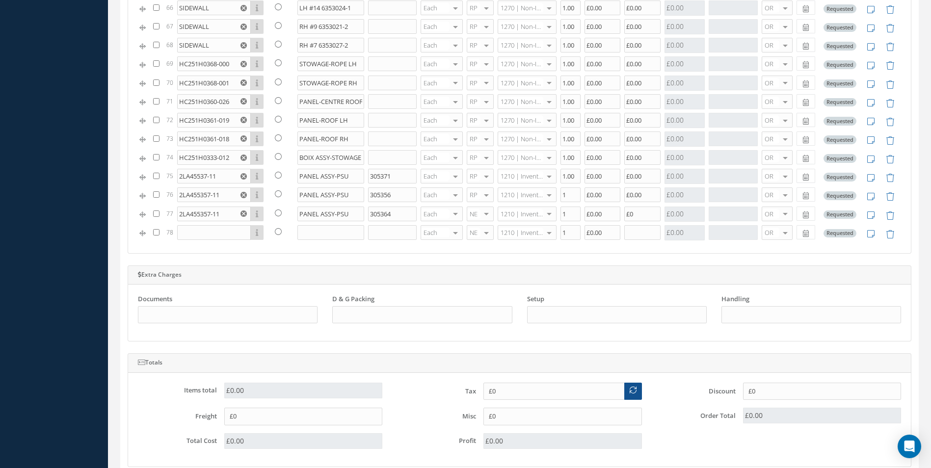
scroll to position [608, 0]
